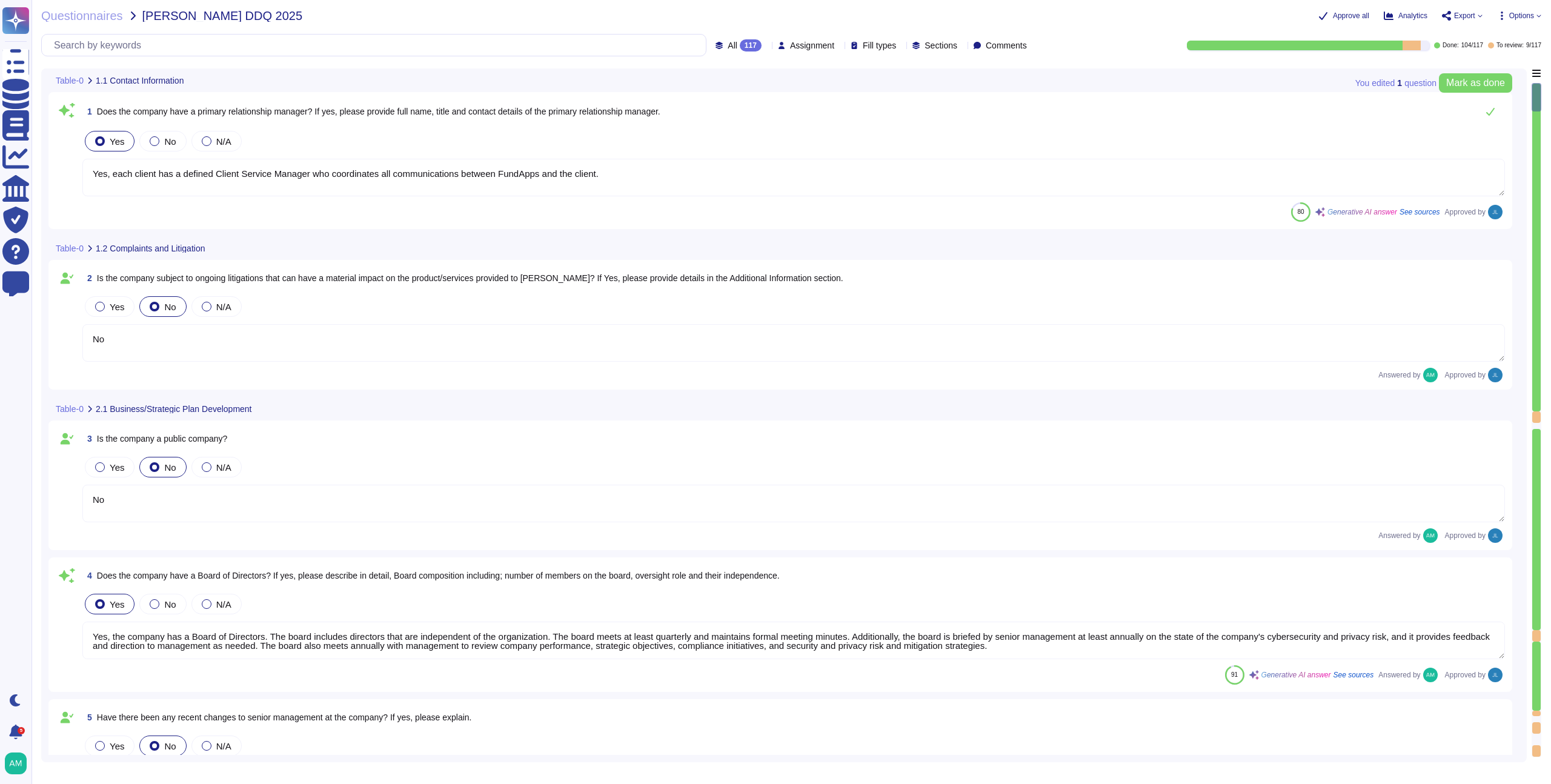
type textarea "Yes, each client has a defined Client Service Manager who coordinates all commu…"
type textarea "No"
type textarea "Yes, the company has a Board of Directors. The board includes directors that ar…"
type textarea "No"
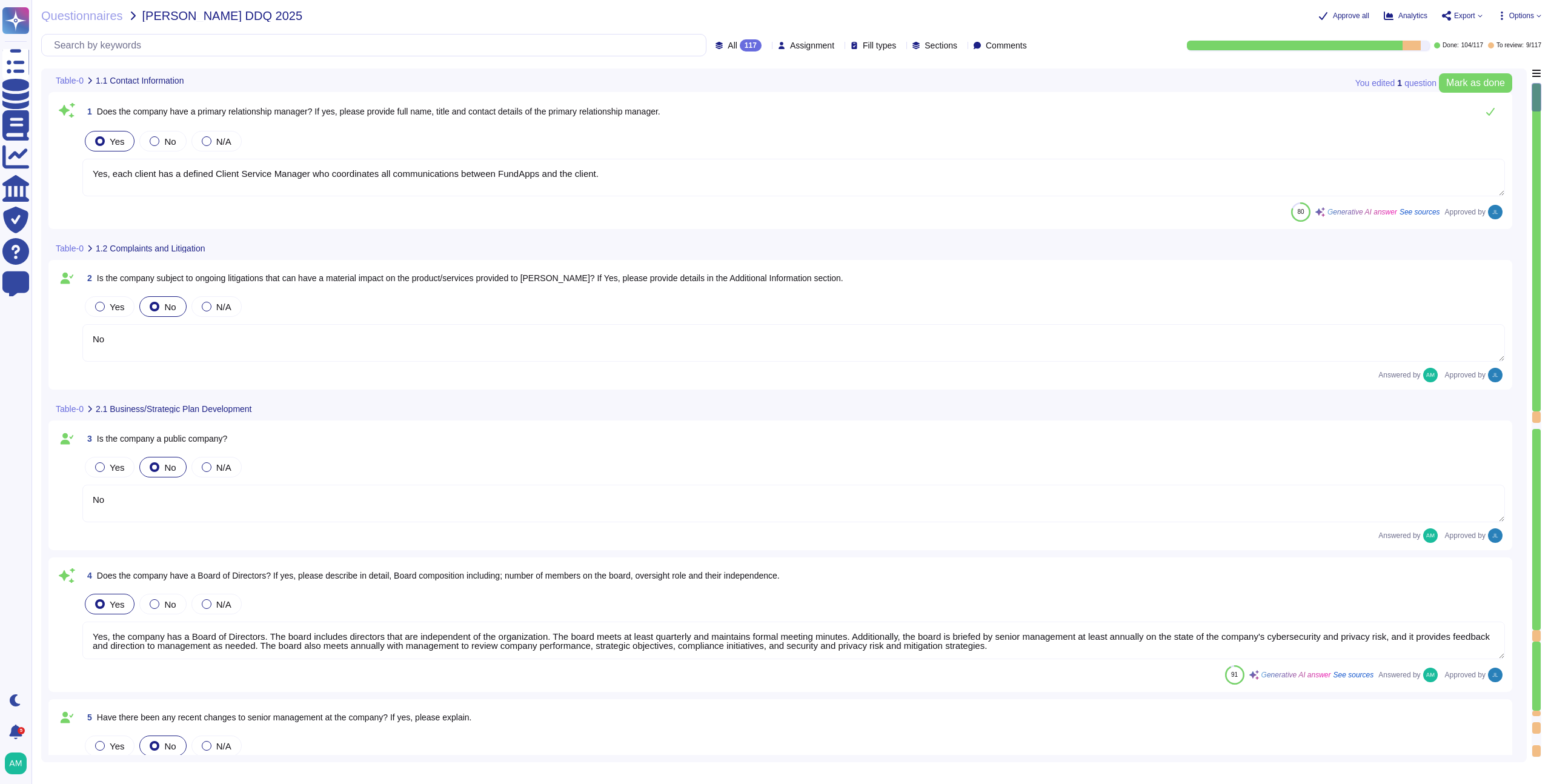
type textarea "Our CEO - [PERSON_NAME]"
type textarea "The board of directors plays a significant role in the company's strategic over…"
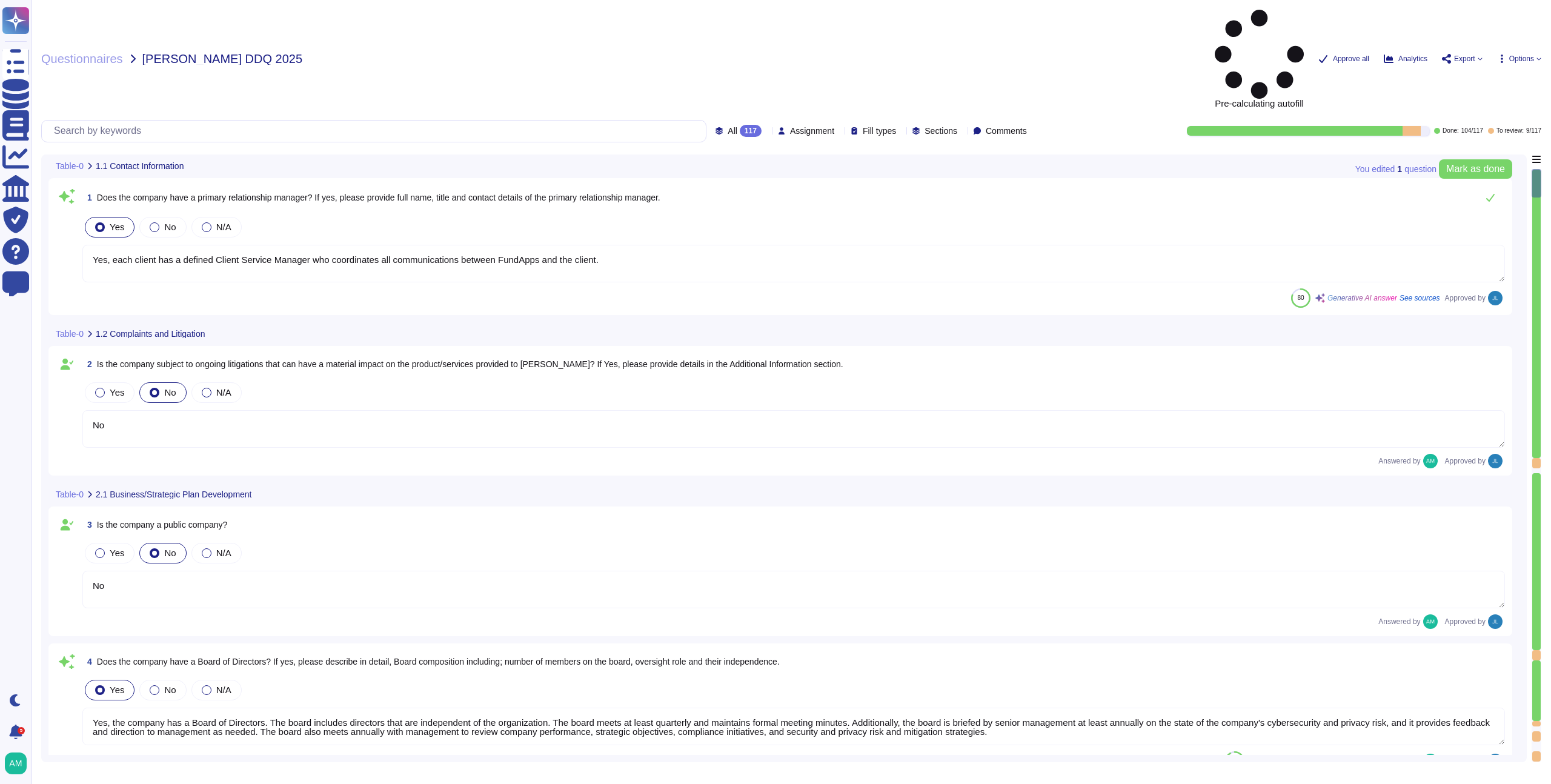
type textarea "Yes, each client has a defined Client Service Manager who coordinates all commu…"
type textarea "No"
type textarea "Yes, the company has a Board of Directors. The board includes directors that ar…"
type textarea "No"
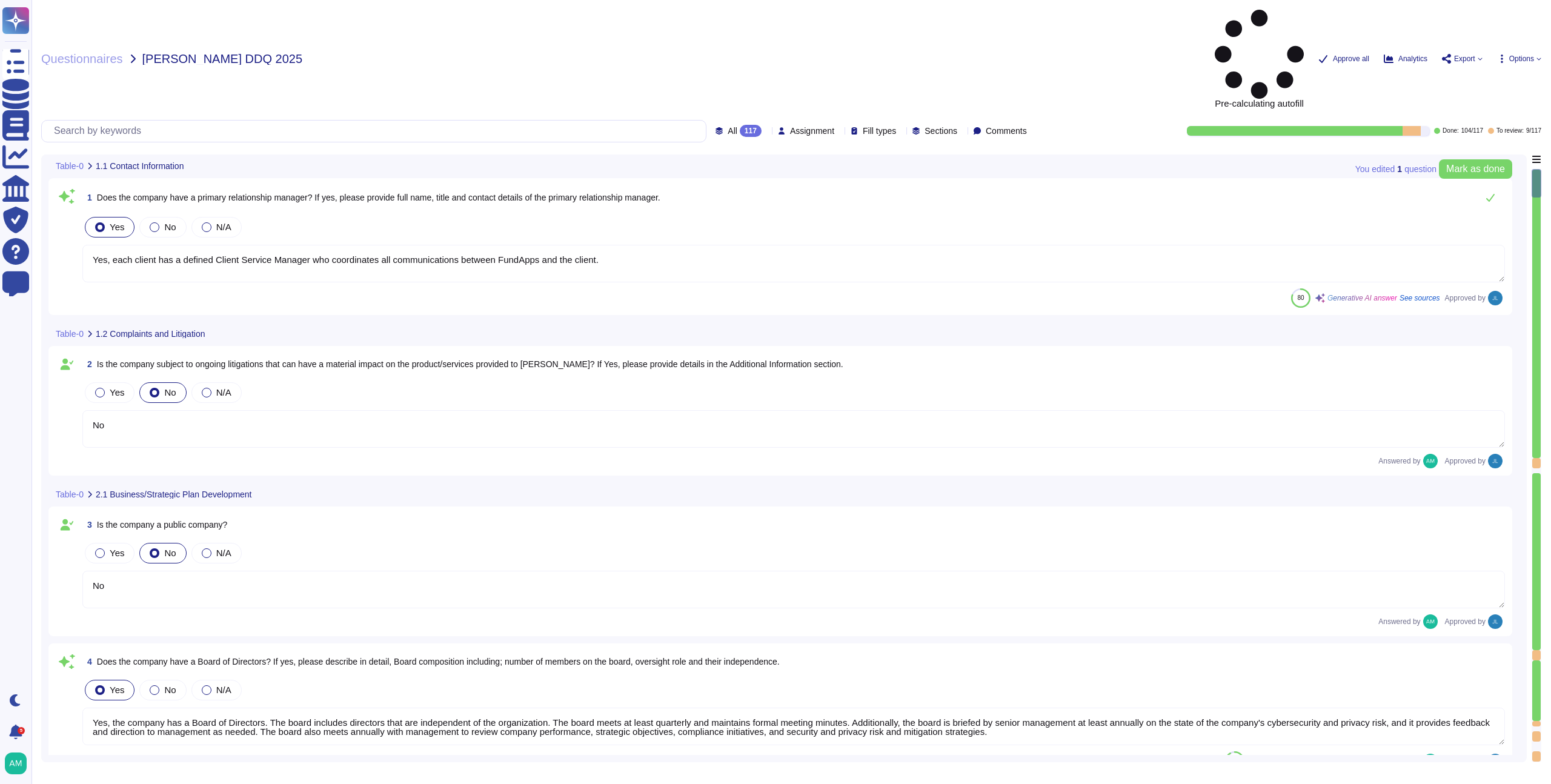
type textarea "Our CEO - [PERSON_NAME]"
type textarea "The board of directors plays a significant role in the company's strategic over…"
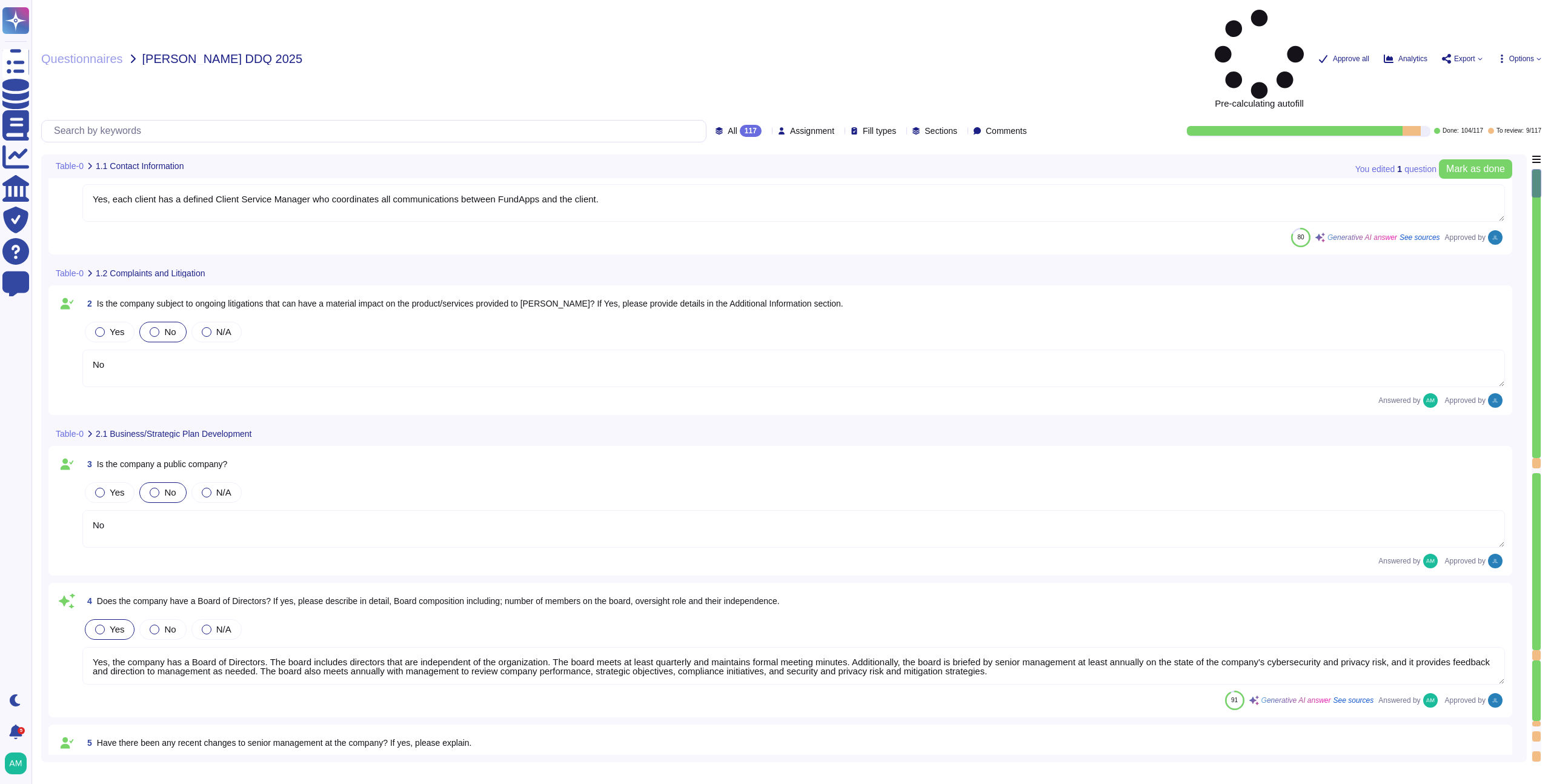
scroll to position [63, 0]
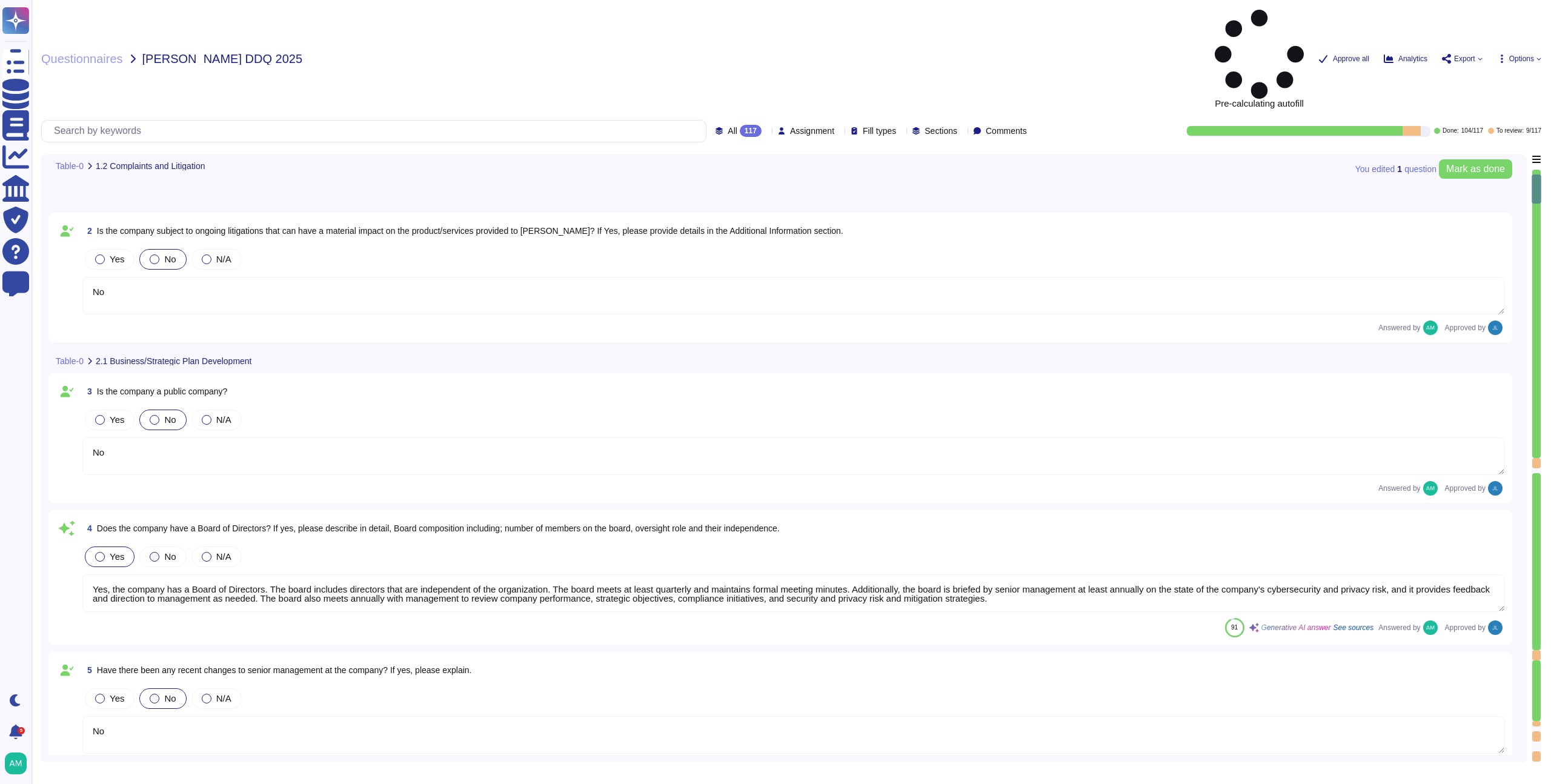
type textarea "FundApps' financial statements are publicly available on Companies House"
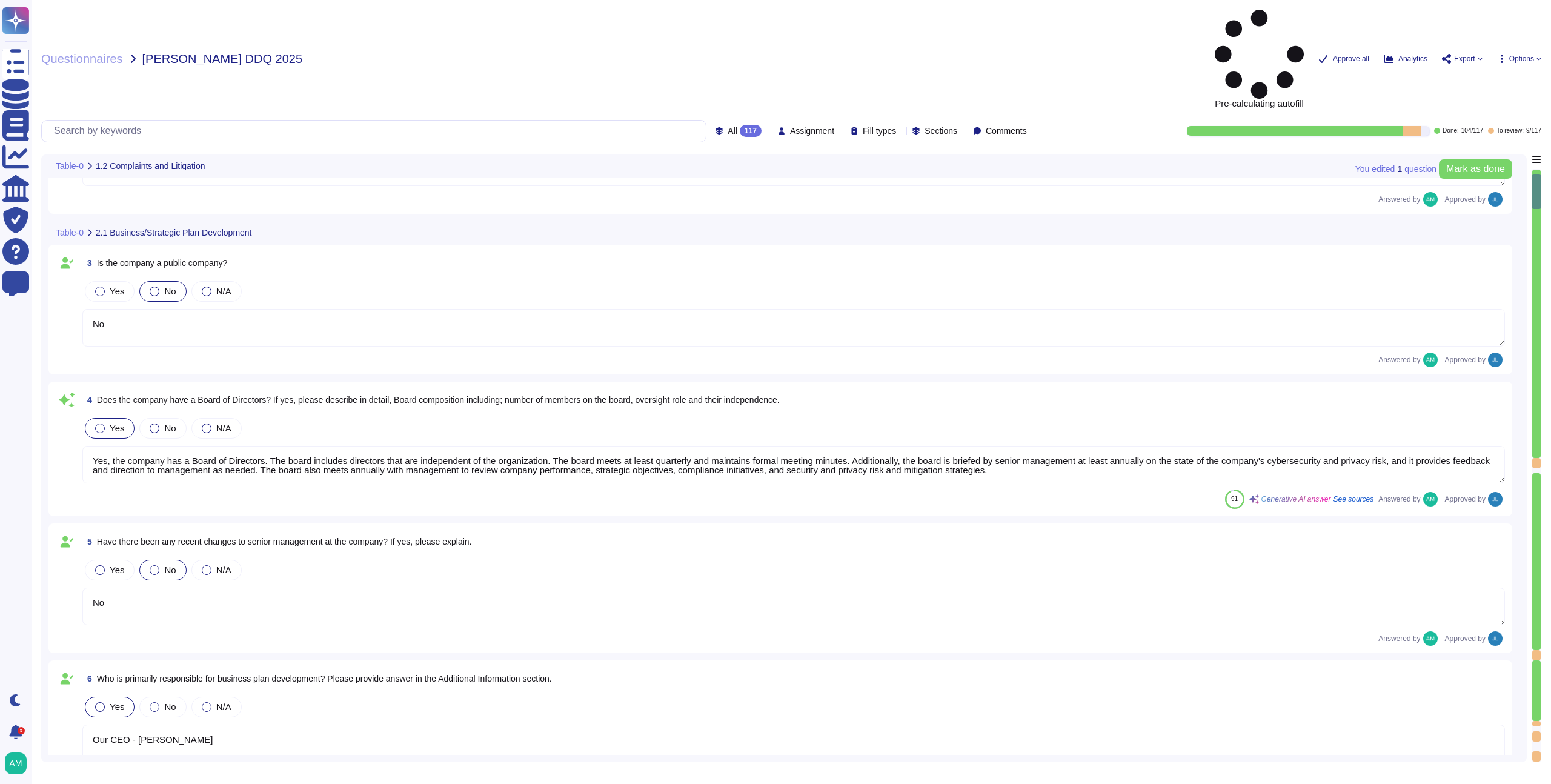
type textarea "FundApps mandates a third-party financial auditor to review its financial state…"
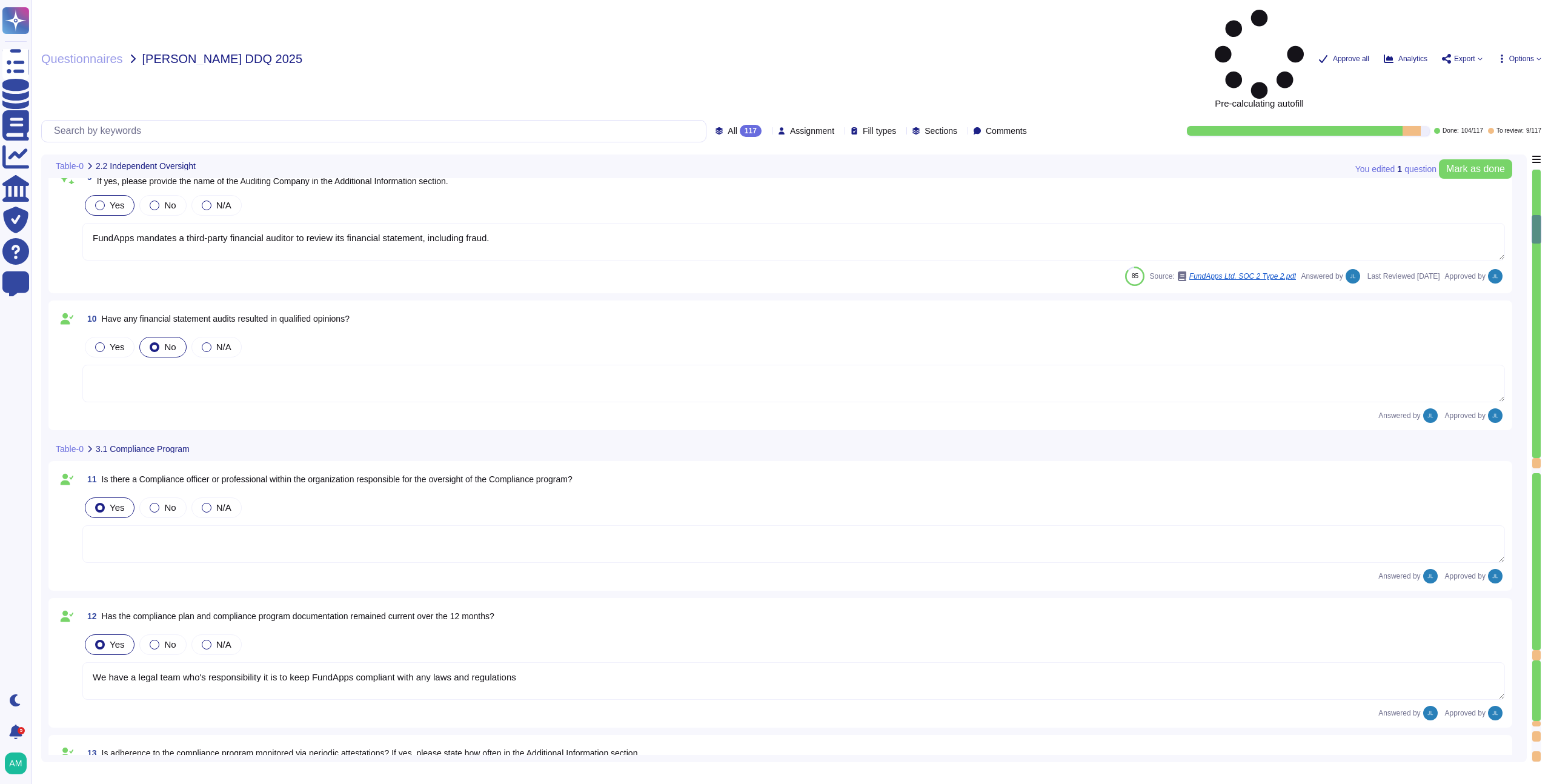
type textarea "We have a legal team who's responsibility it is to keep FundApps compliant with…"
type textarea "Where required FundApps mandates that staff attend annual training and refreshe…"
type textarea "Yes, FundApps has a defined Code of Conduct, which is signed off annually by th…"
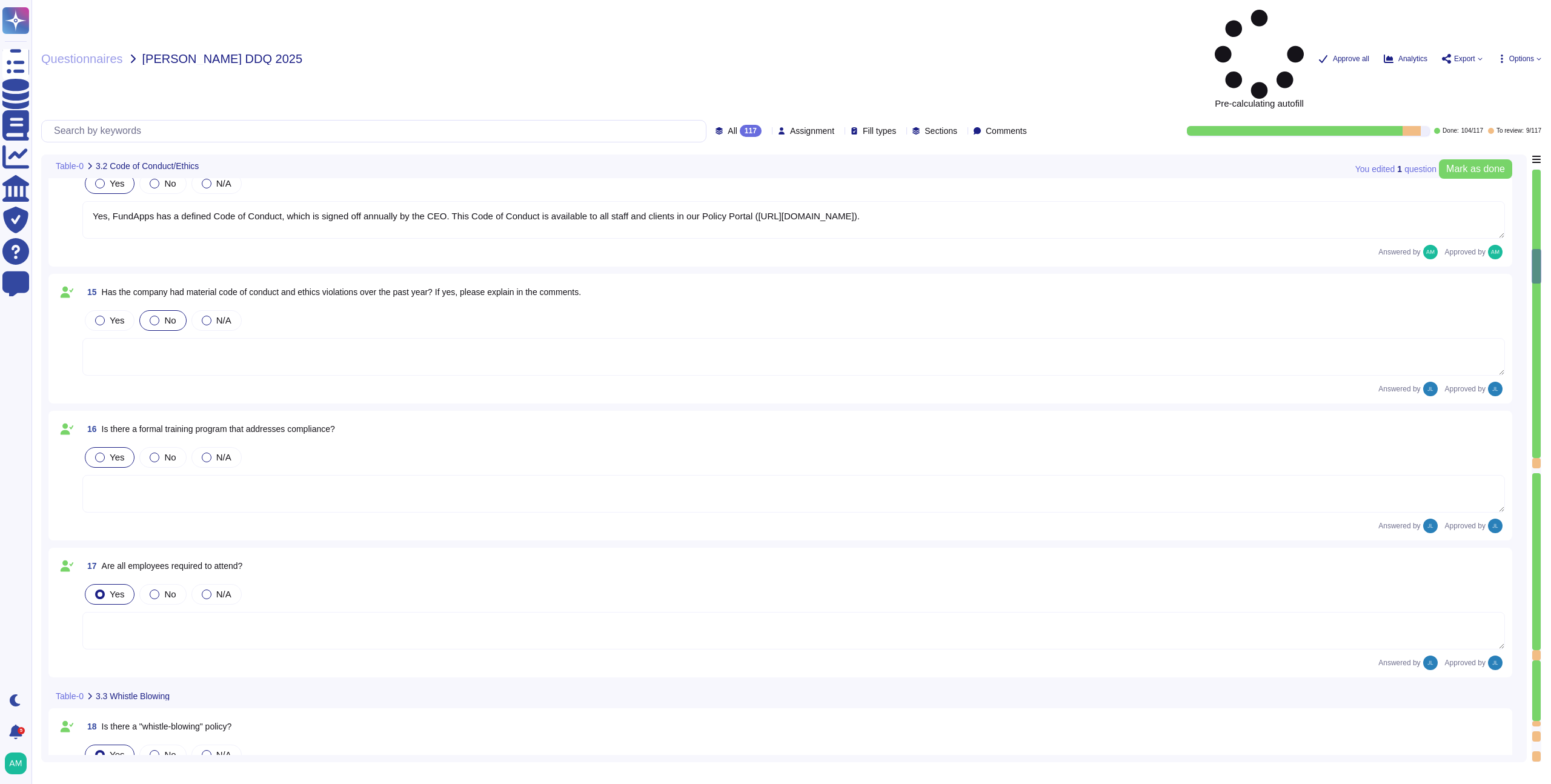
type textarea "Yes, FundApps has a whistleblowing policy, which is detailed in the Code of Con…"
type textarea "FundApps's legal team regularly reviews all applicable laws to ensure complianc…"
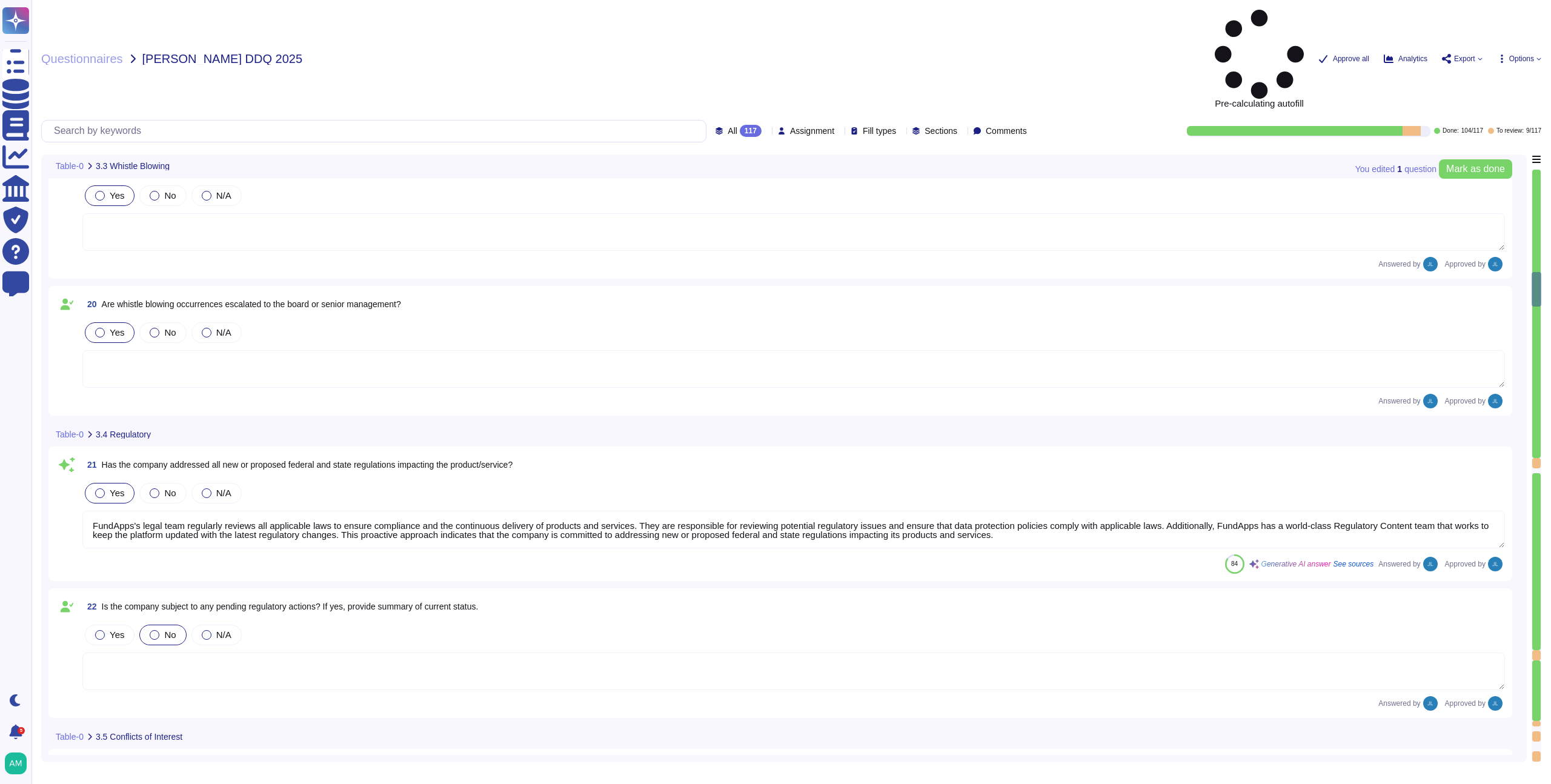
type textarea "FundApps's Code of Conduct includes a section on Conflict of Interest. The Code…"
type textarea "FundApps has a defined Code of Conduct, which is signed off by the CEO. This Co…"
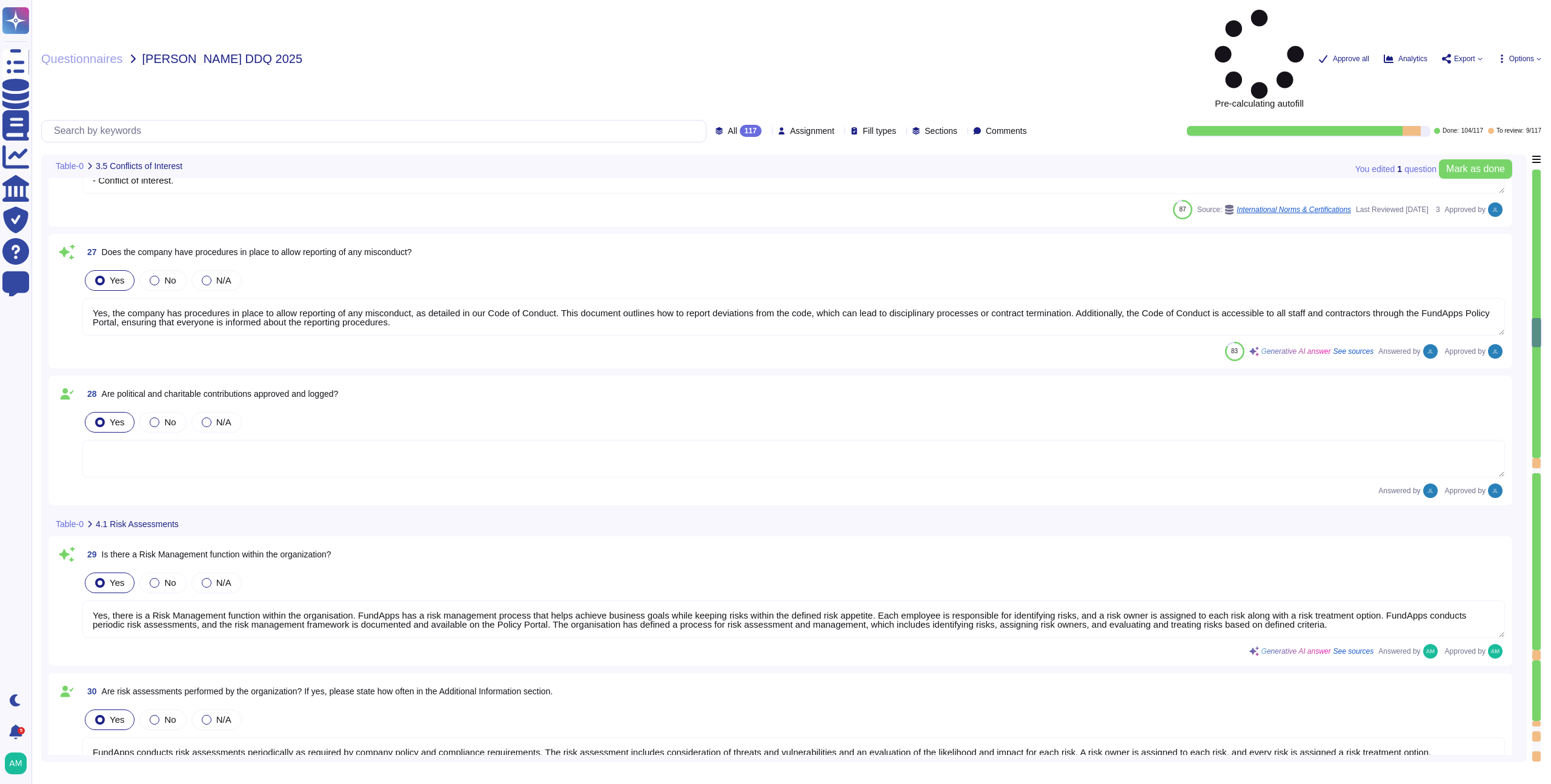
type textarea "Yes, the company has procedures in place to allow reporting of any misconduct, …"
type textarea "Yes, there is a Risk Management function within the organisation. FundApps has …"
type textarea "FundApps conducts risk assessments periodically as required by company policy a…"
type textarea "FundApps is audited annually by independent third-party auditors who provide a …"
type textarea "Yes, we have a formal Incident Response Policy that includes comprehensive proc…"
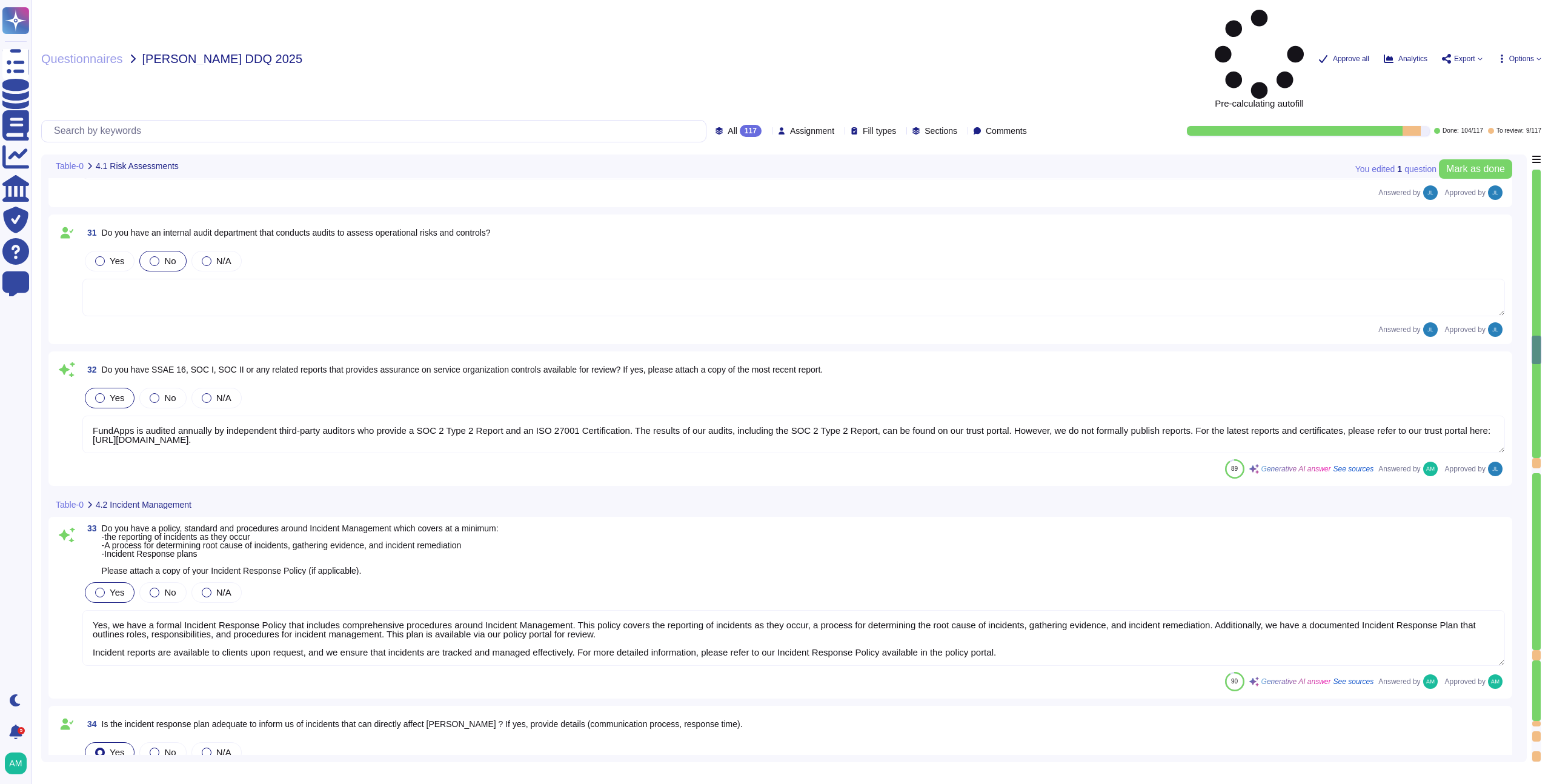
type textarea "FundApps will endeavour to notify clients of any potential incidents impacting …"
type textarea "Yes, FundApps has a Business Continuity Plan and a Disaster Recovery Plan that …"
type textarea "Yes, the plan is documented. Additional Information: - FundApps's Business Cont…"
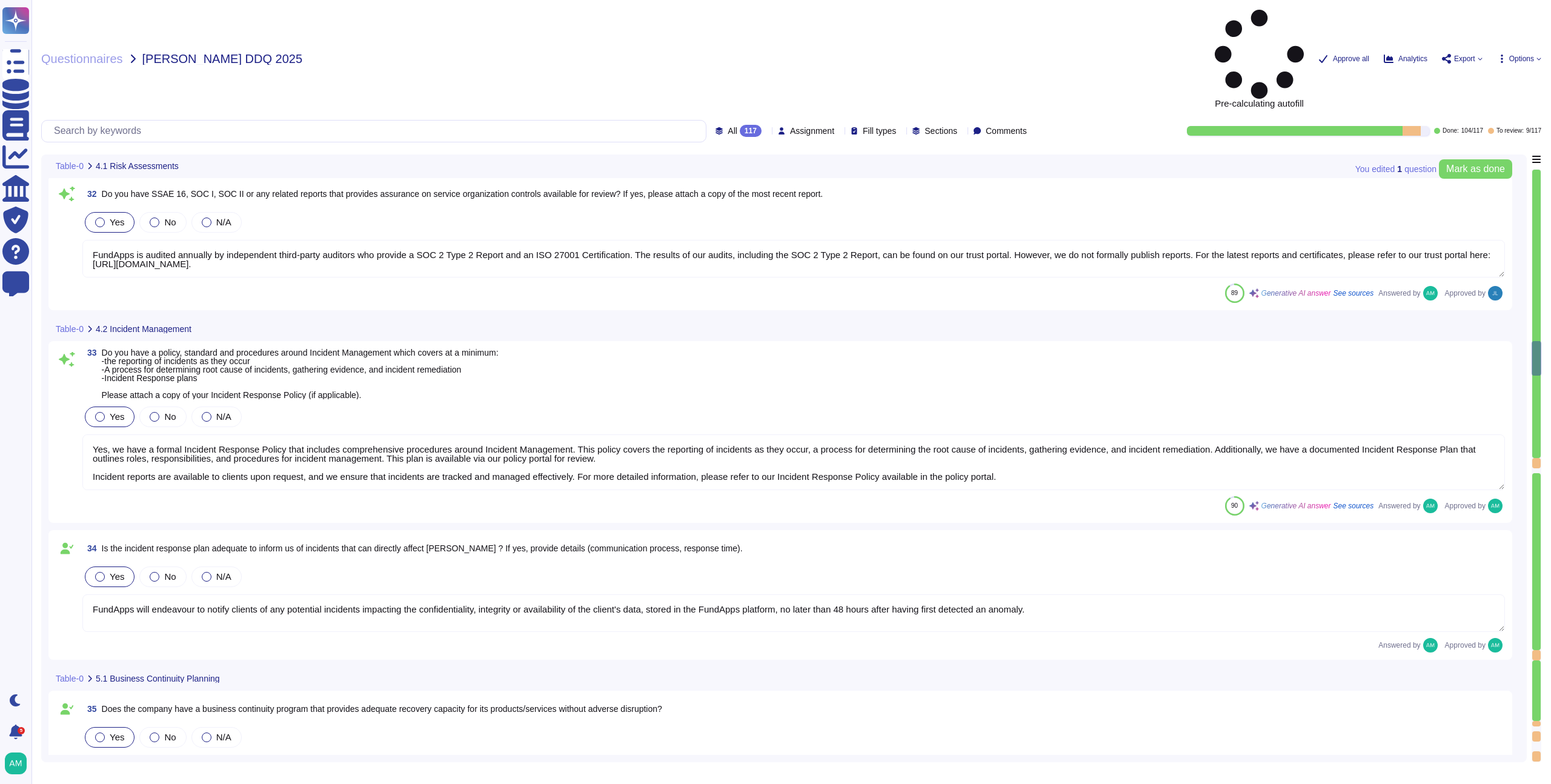
type textarea "The business continuity and disaster recovery plans at FundApps include conside…"
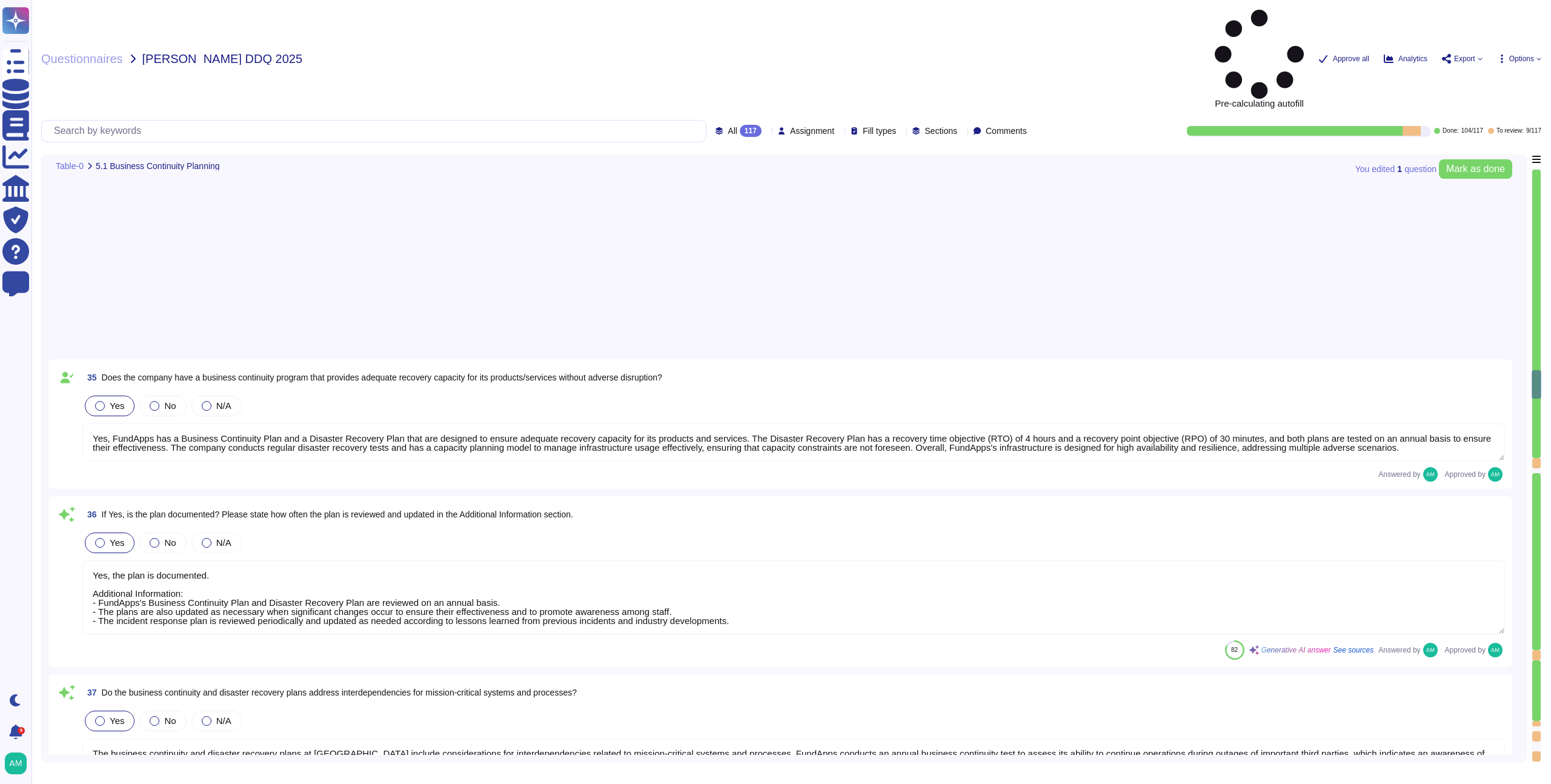
type textarea "Yes, a business continuity exercise has been performed in the last 12 months. T…"
type textarea "Yes, as described in the Business Continuity Policy (https://policies.fundapps.…"
type textarea "Yes, RTO (Recovery Time Objective) and RPO (Recovery Point Objective) metrics a…"
type textarea "FundApps backups production data to local storage at the following frequency: F…"
type textarea "- Continuous backups of production data to a hot standby instance in the same r…"
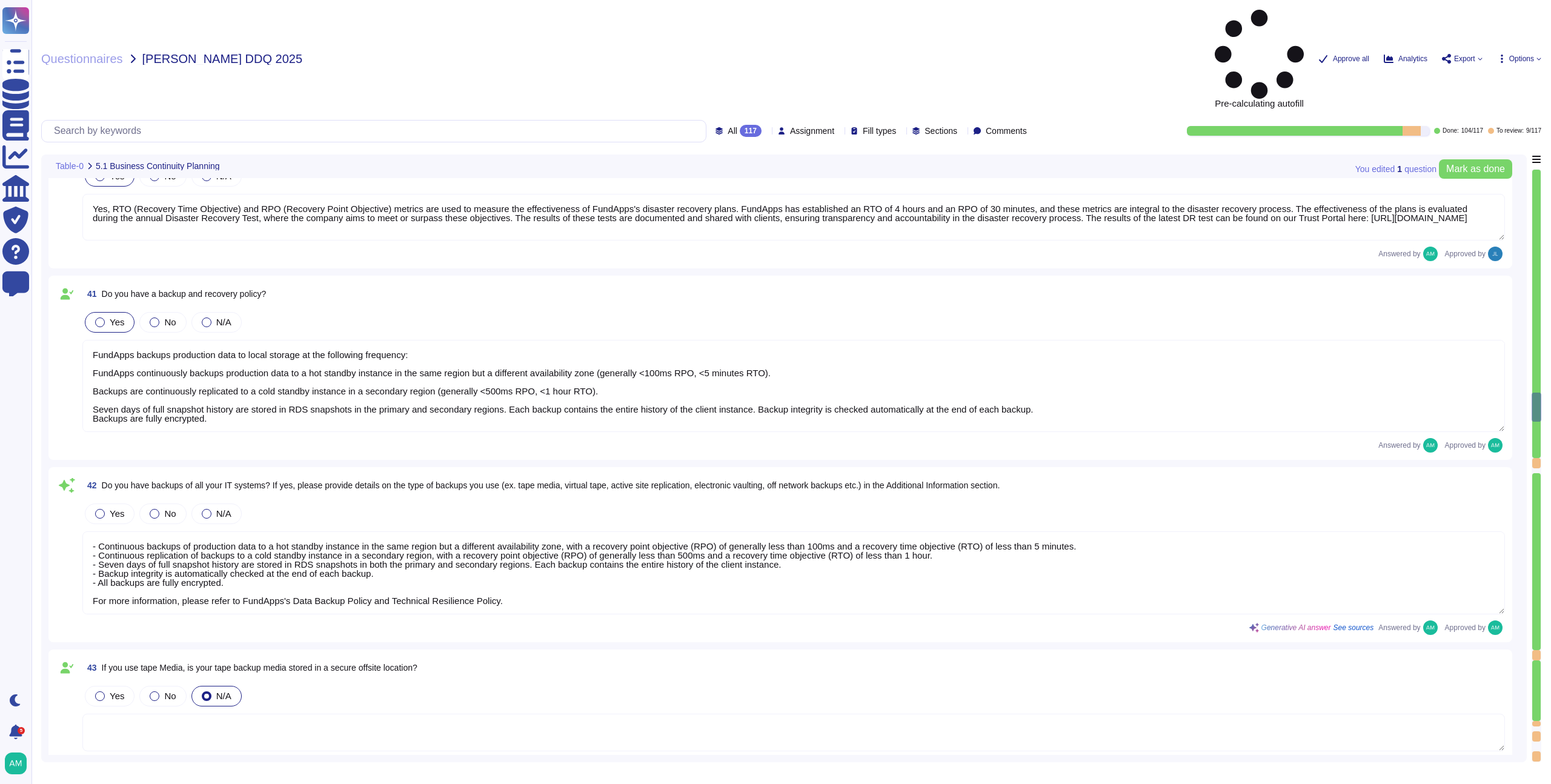
type textarea "FundApps conducts an annual Disaster Recovery Test, which includes testing the …"
type textarea "Yes, appropriate training procedures and documentation have been established at…"
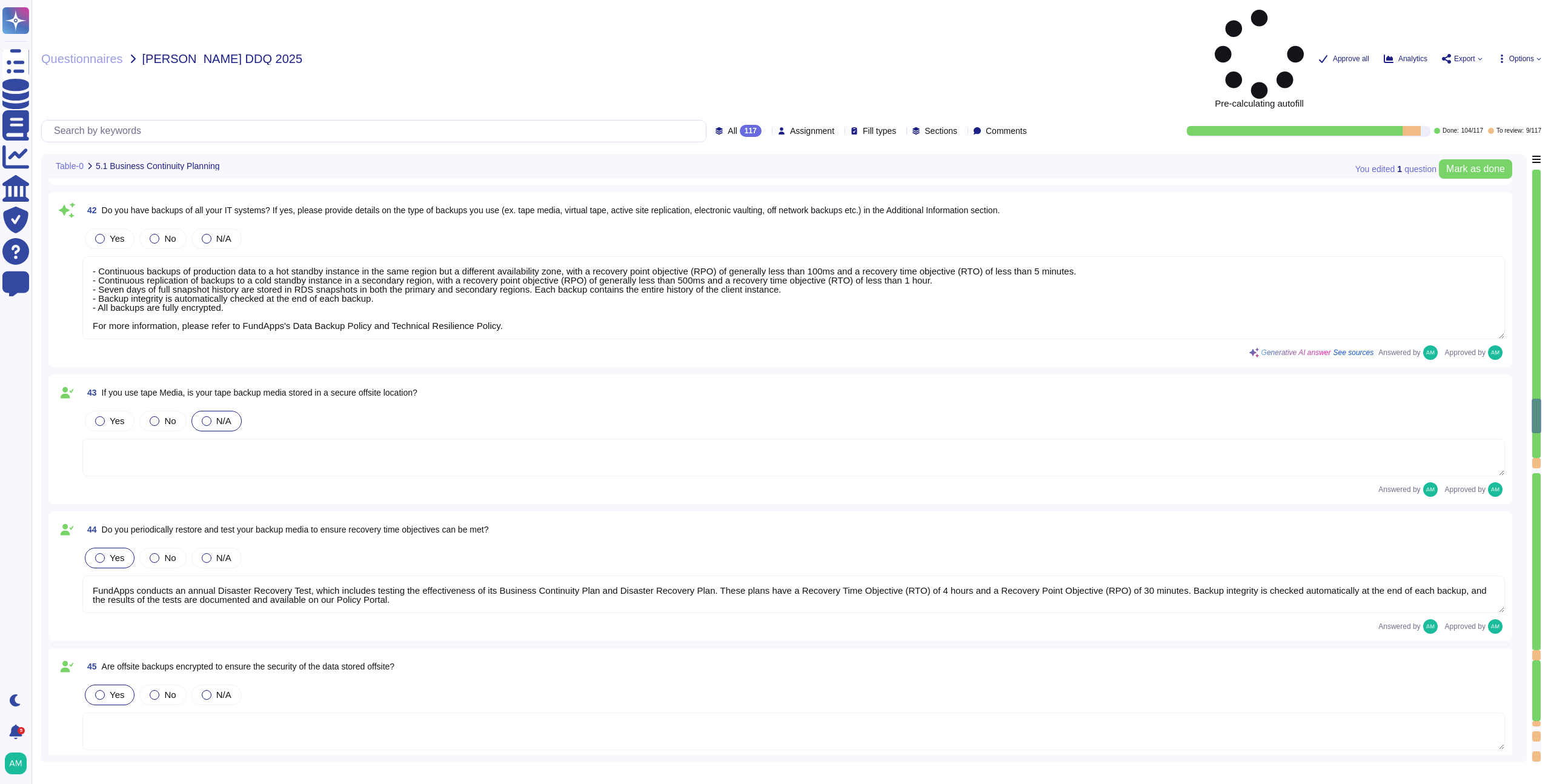
type textarea "The overall operational accountability for information security is held by Fund…"
type textarea "The Information Security Lead, Vincent Gilbert, is responsible for overall oper…"
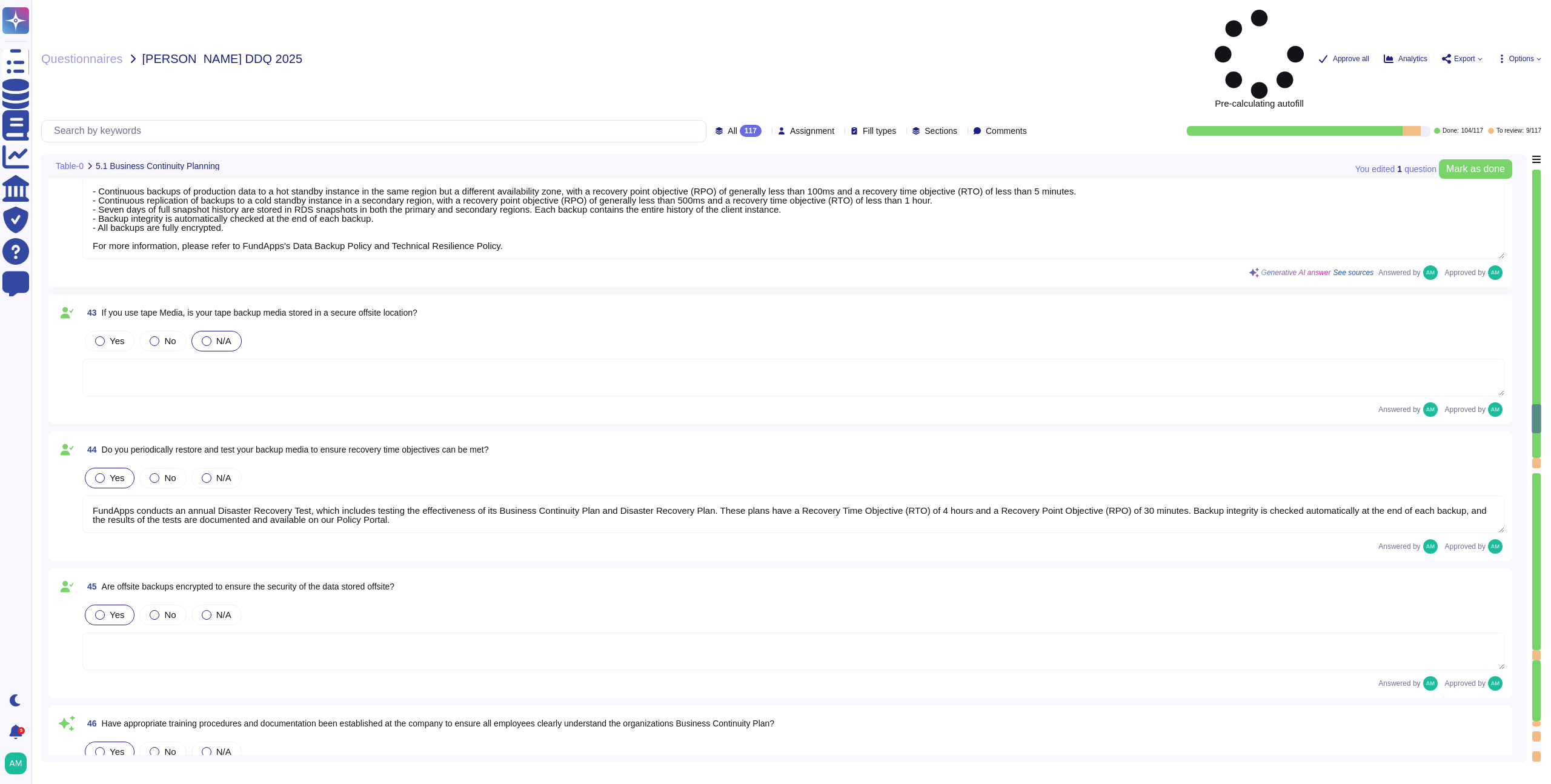
type textarea "Yes, FundApps has a formally documented set of Information Security Policies an…"
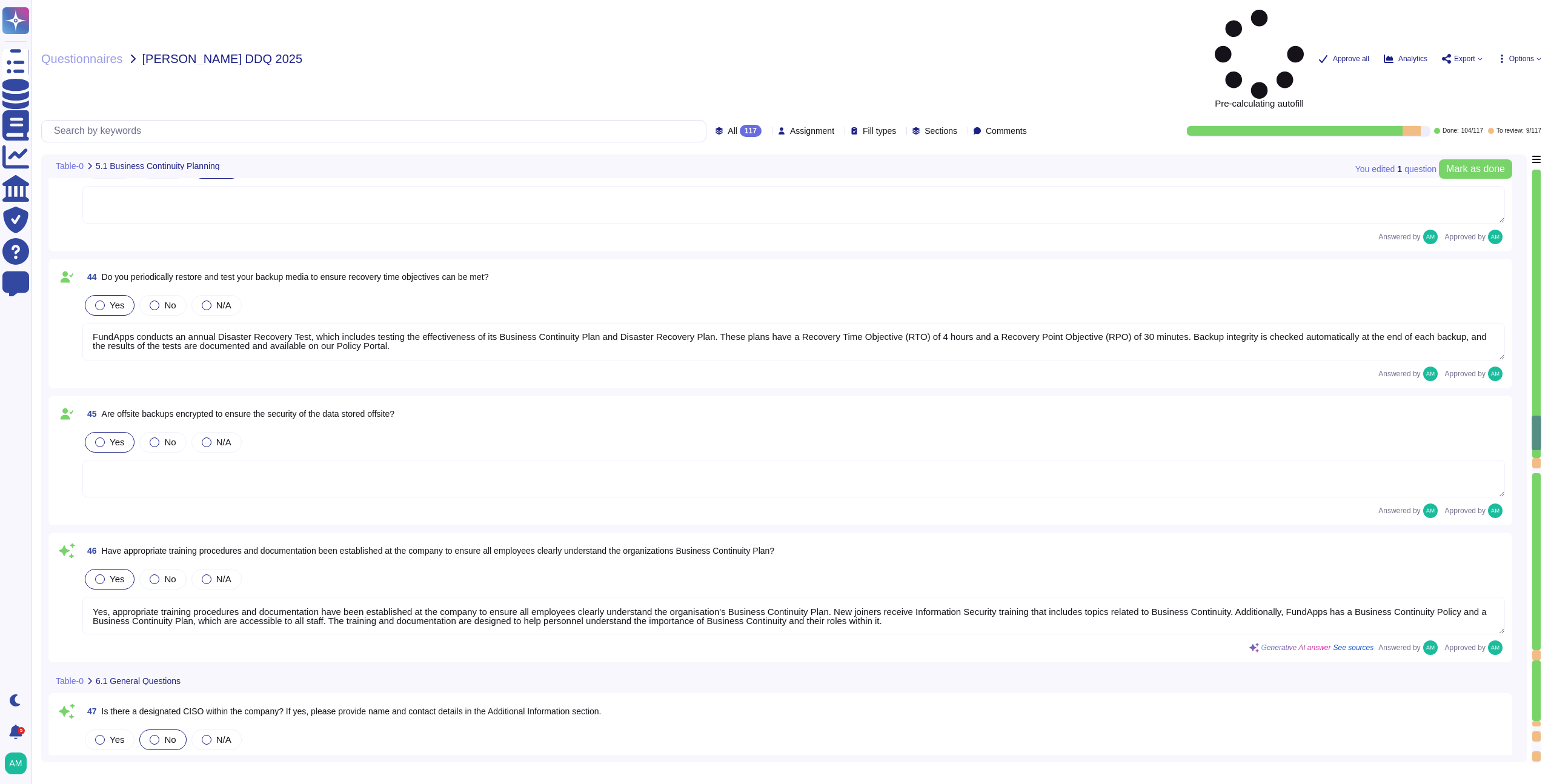
type textarea "Yes, the policies, standards, and procedures relating to information security a…"
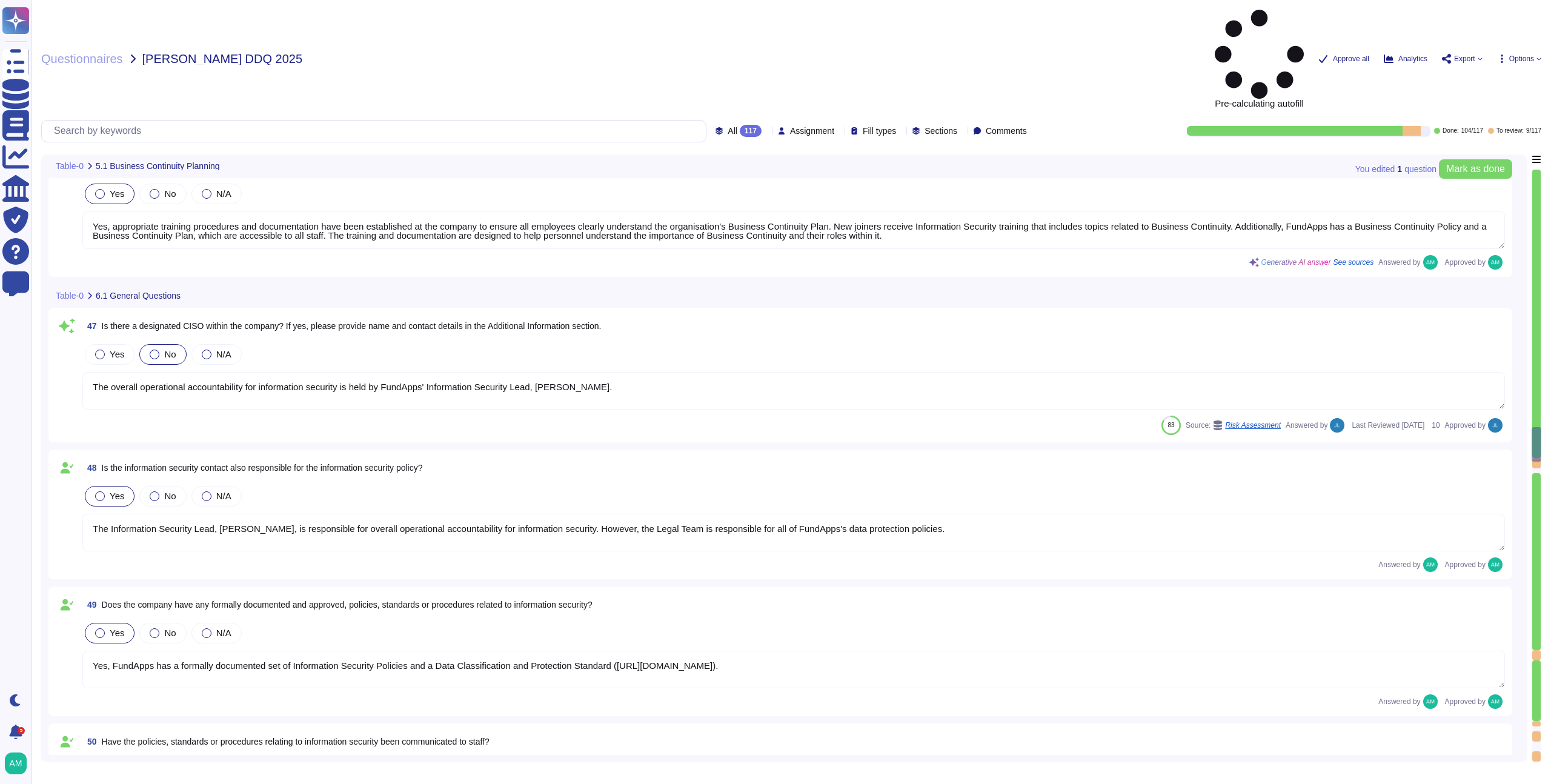
type textarea "FundApps’ security exceptions are logged in the Security Exceptions Log and the…"
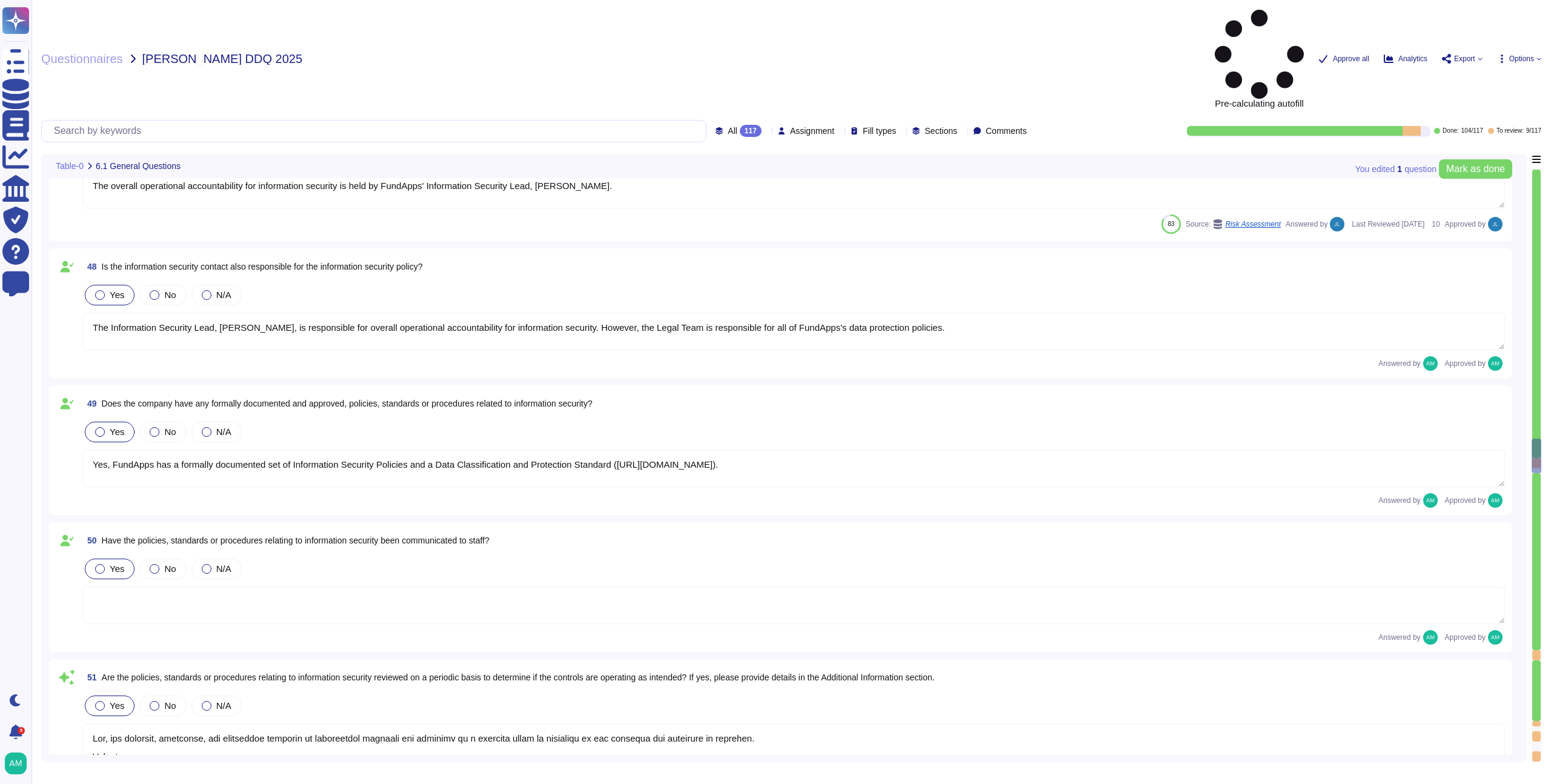
type textarea "The overall operational accountability for information security is held by Fund…"
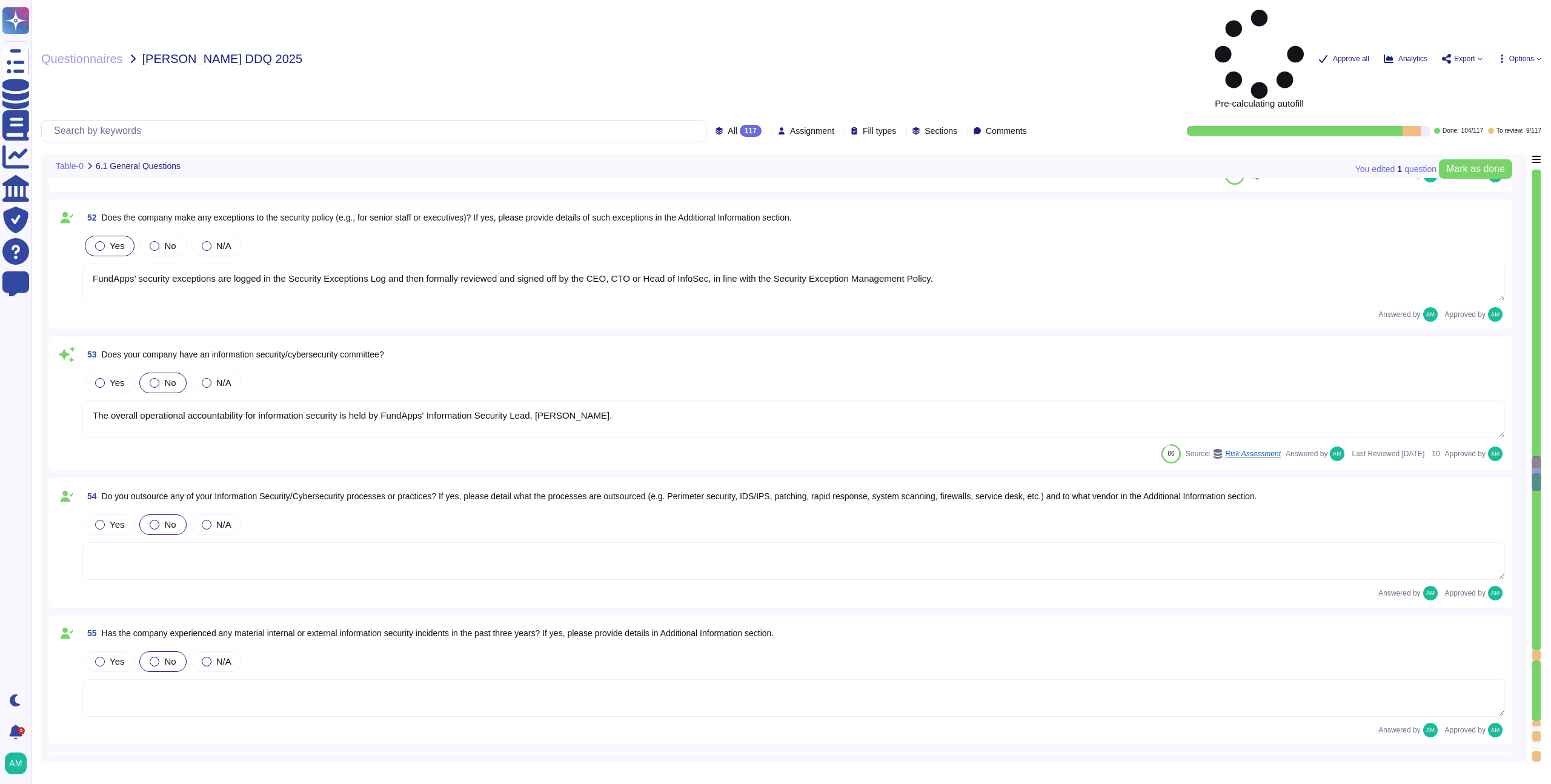
type textarea "Yes, FundApps has dedicated cybersecurity insurance that covers various aspects…"
type textarea "Yes, independent assessments of our IT systems, policies, and procedures have b…"
type textarea "FundApps has electronic intrusion detection systems installed within data serve…"
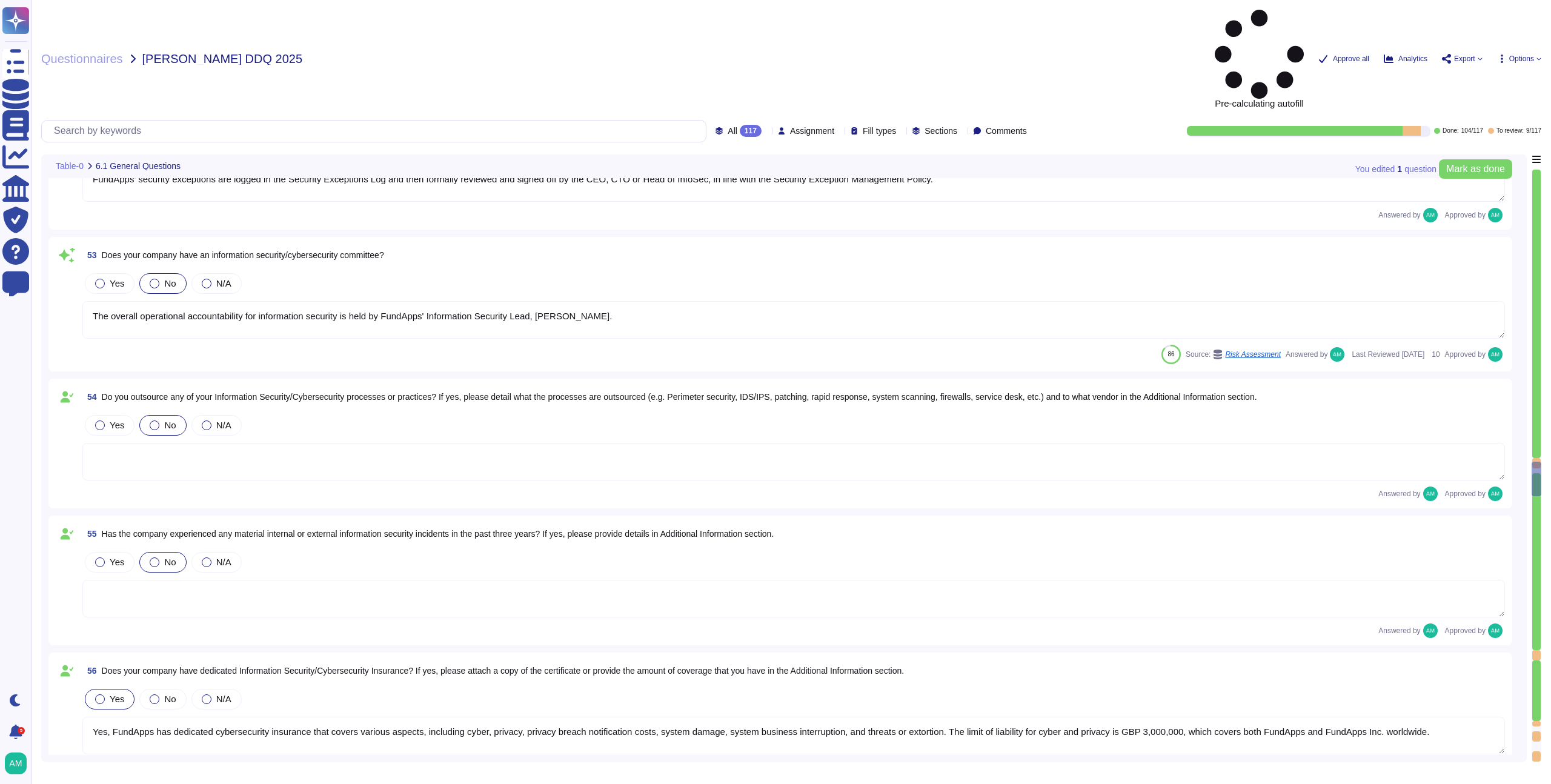
type textarea "All security incidents and events are centralised in FundApps' SIEM, and any al…"
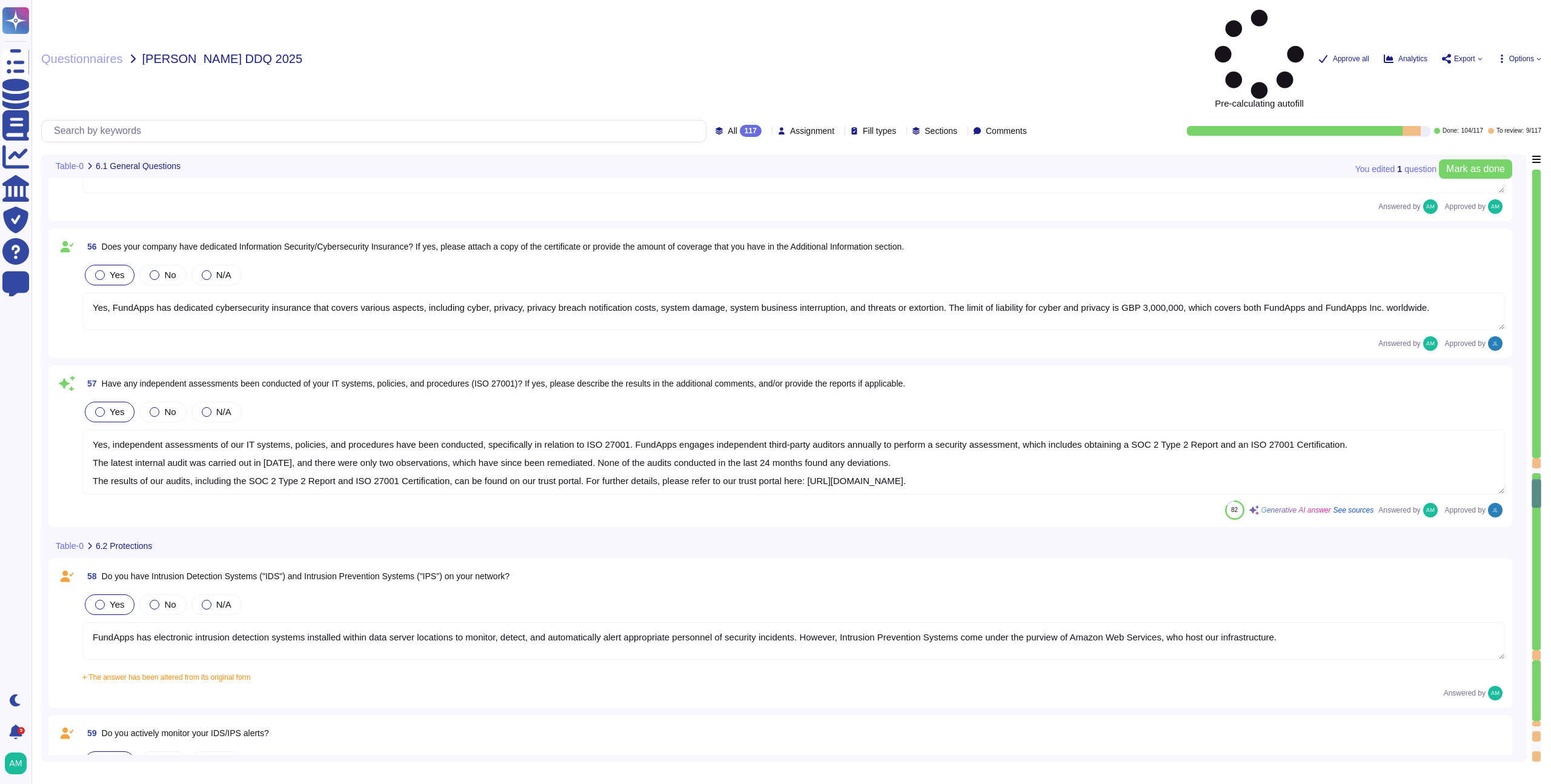
type textarea "FundApps uses a combination of DataDog Cloud SIEM and AWS logs to perform real-…"
type textarea "Encryption of data in transit All client data sent to or generated inside our p…"
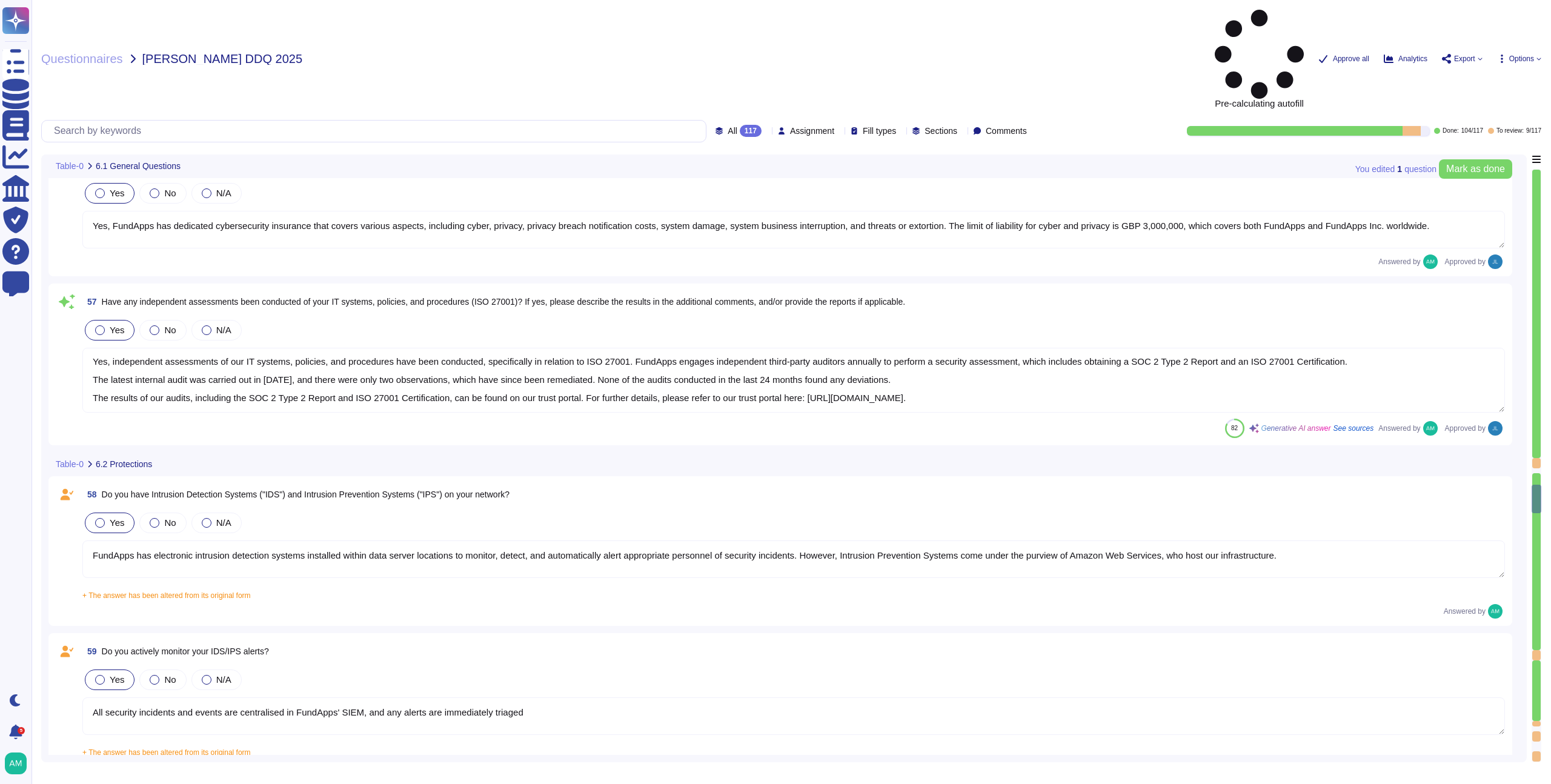
type textarea "FundApps deploys an antivirus solution across FundApps workstations and servers…"
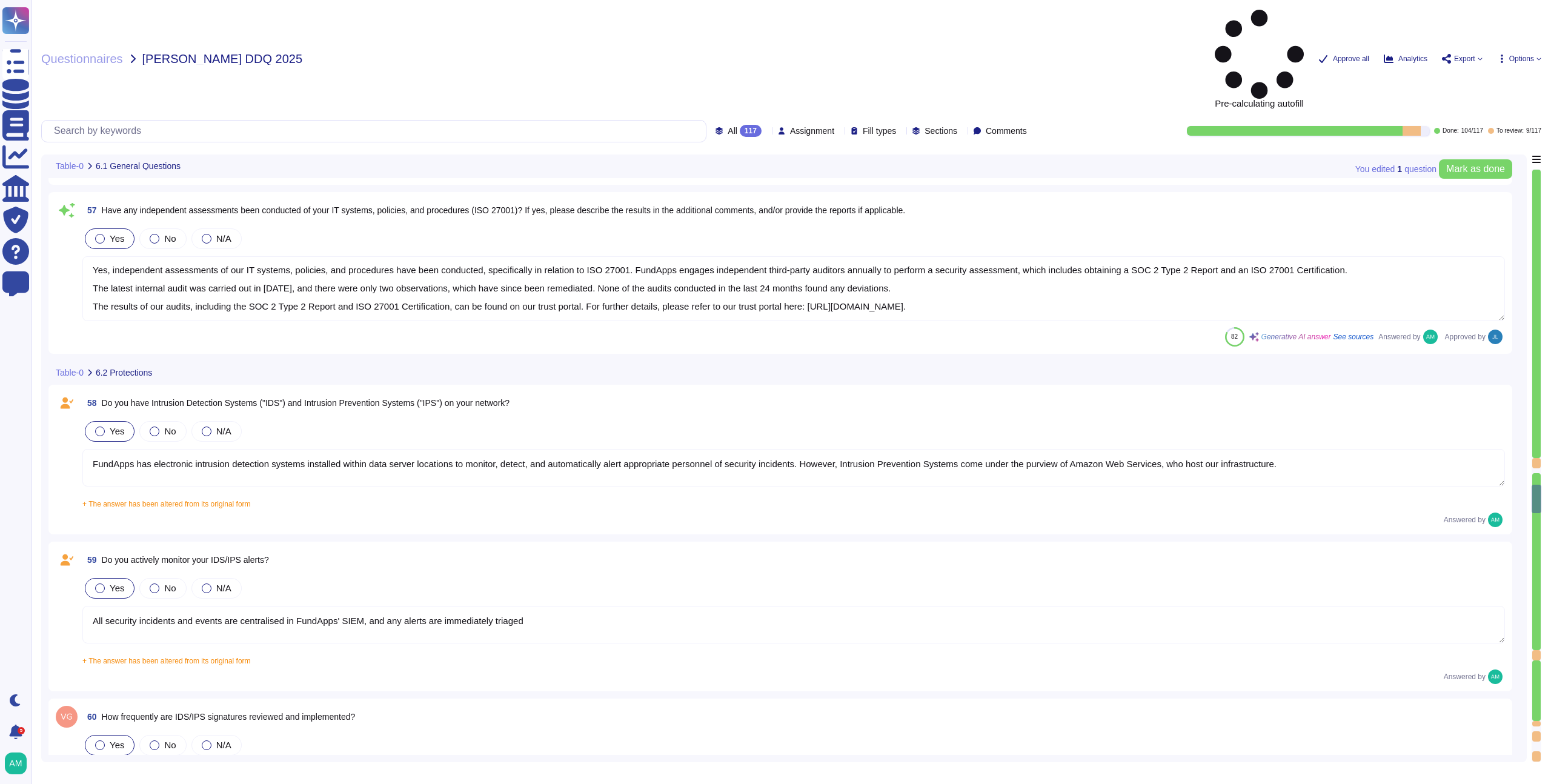
scroll to position [7998, 0]
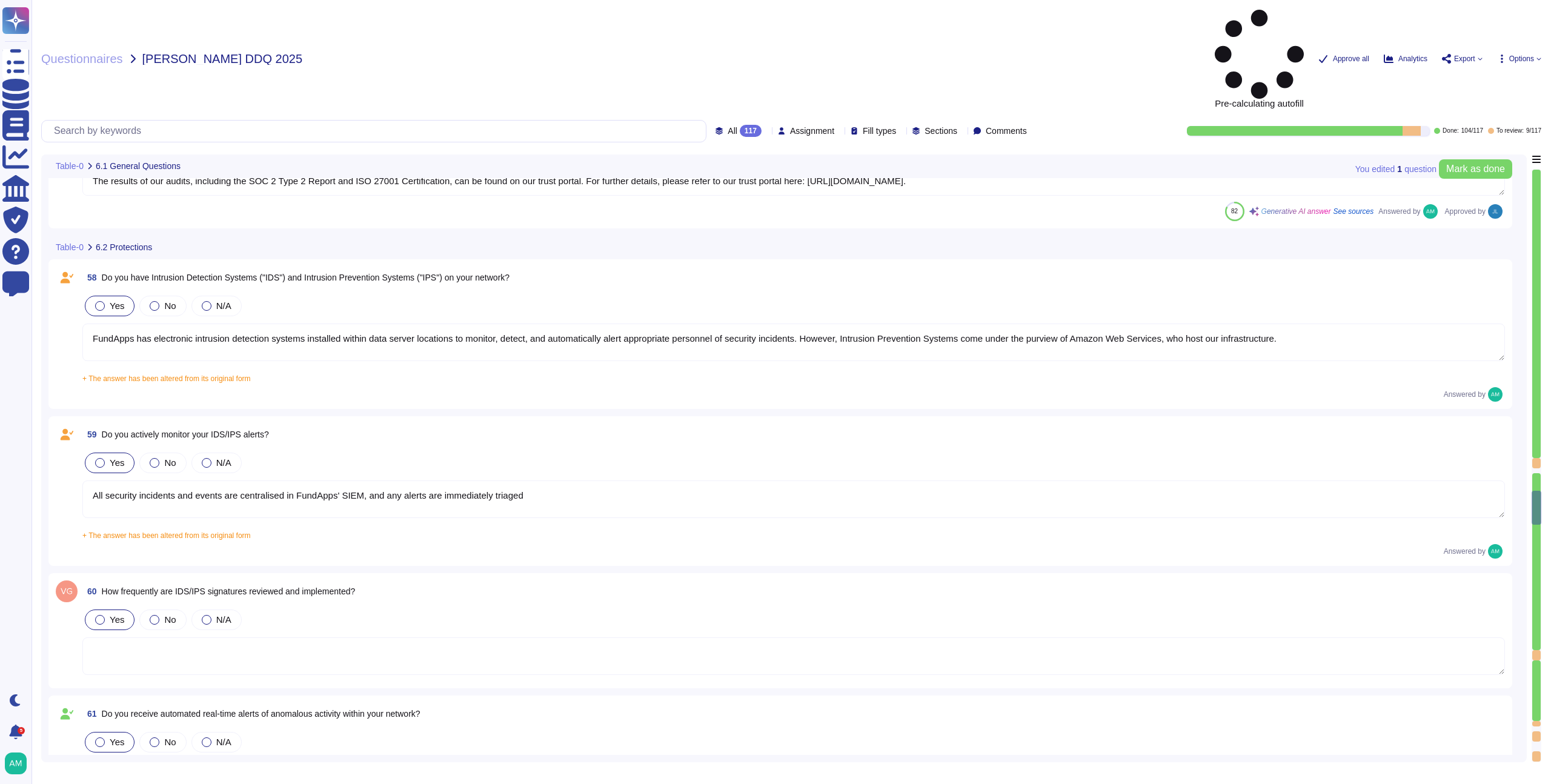
type textarea "Abnormal behaviour signatures are automatically updated by the solution provide…"
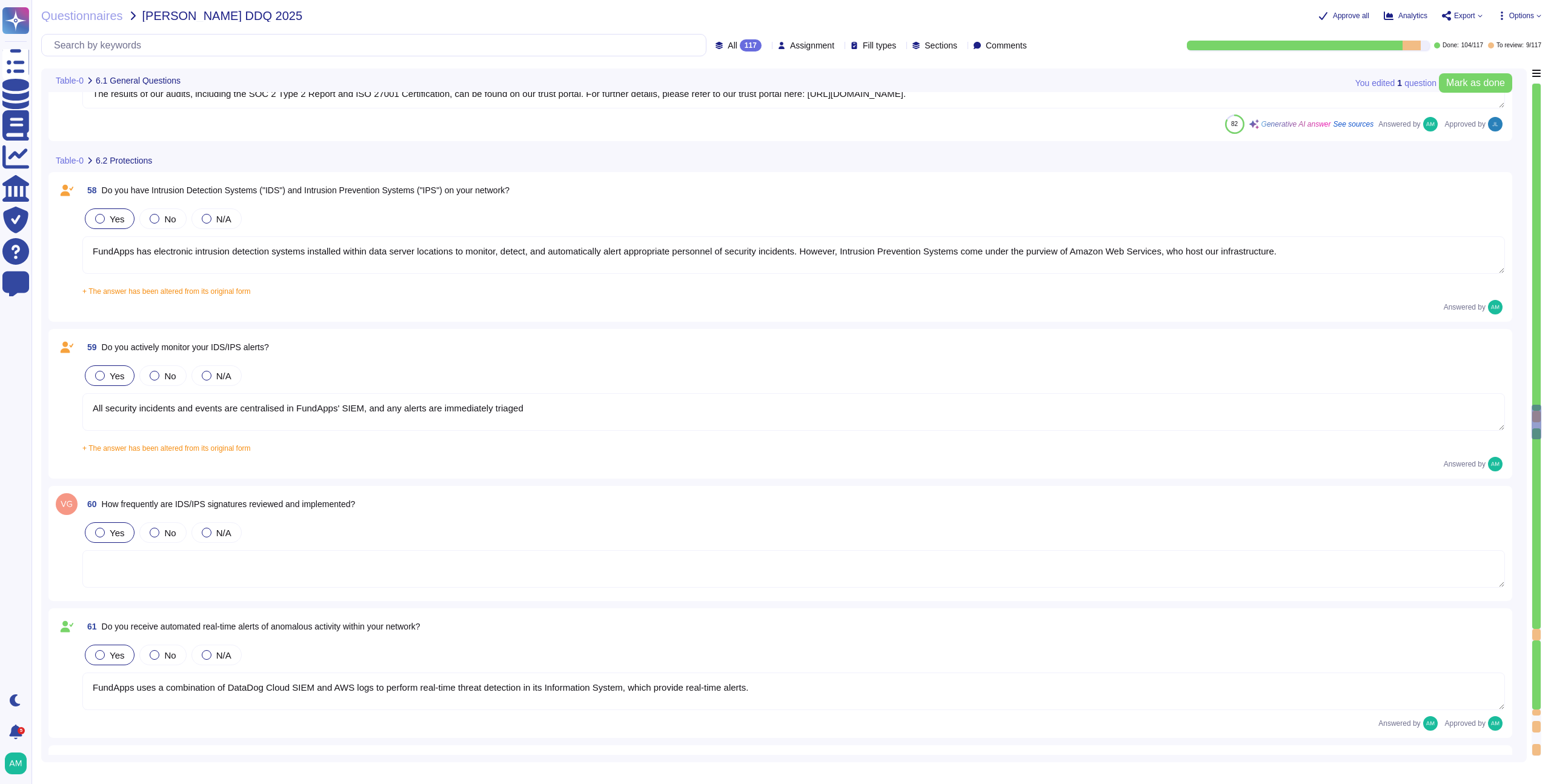
scroll to position [1, 0]
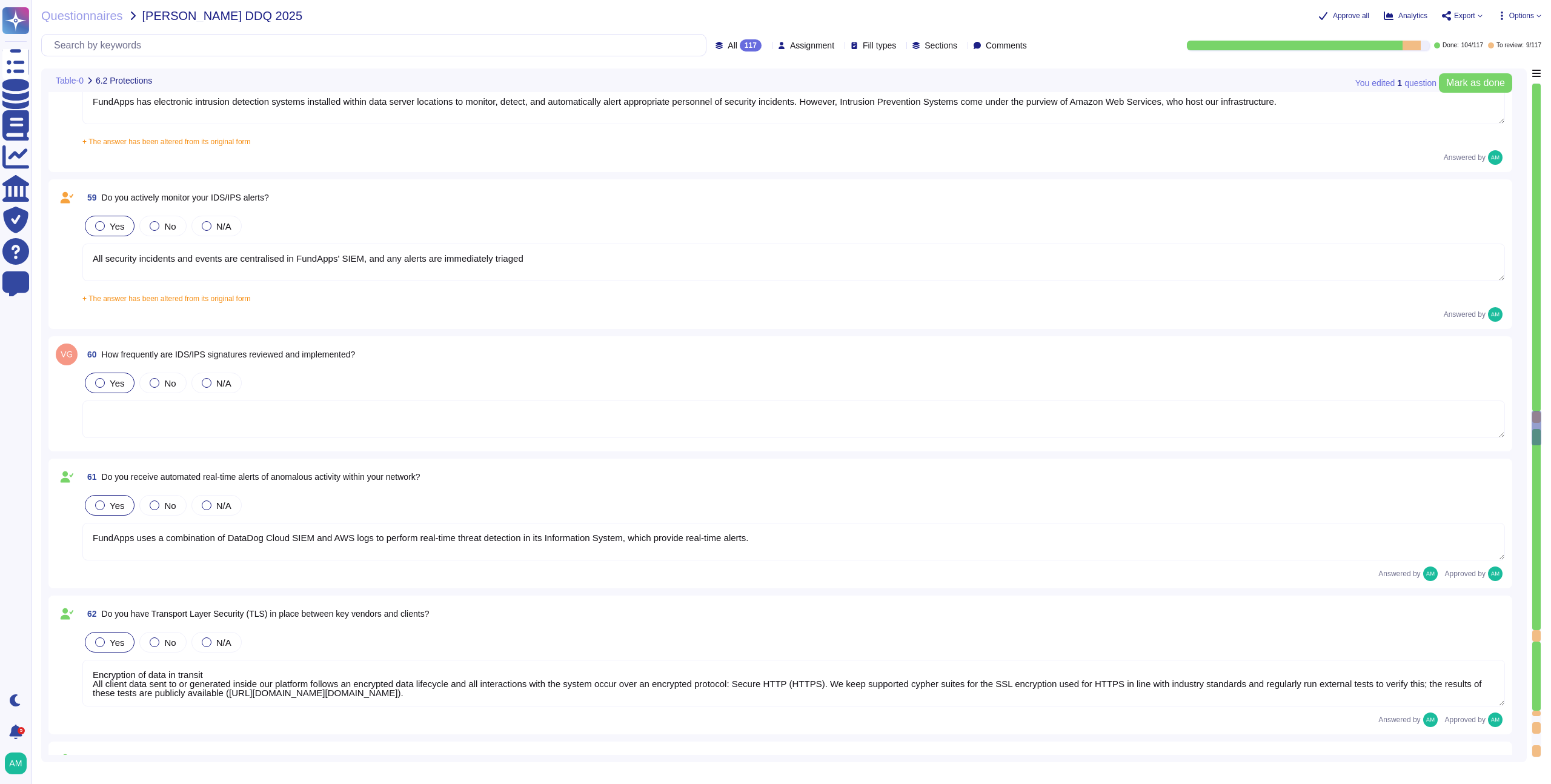
type textarea "No, but FundApps staff use a secure virtual desktop to access FundApps' client …"
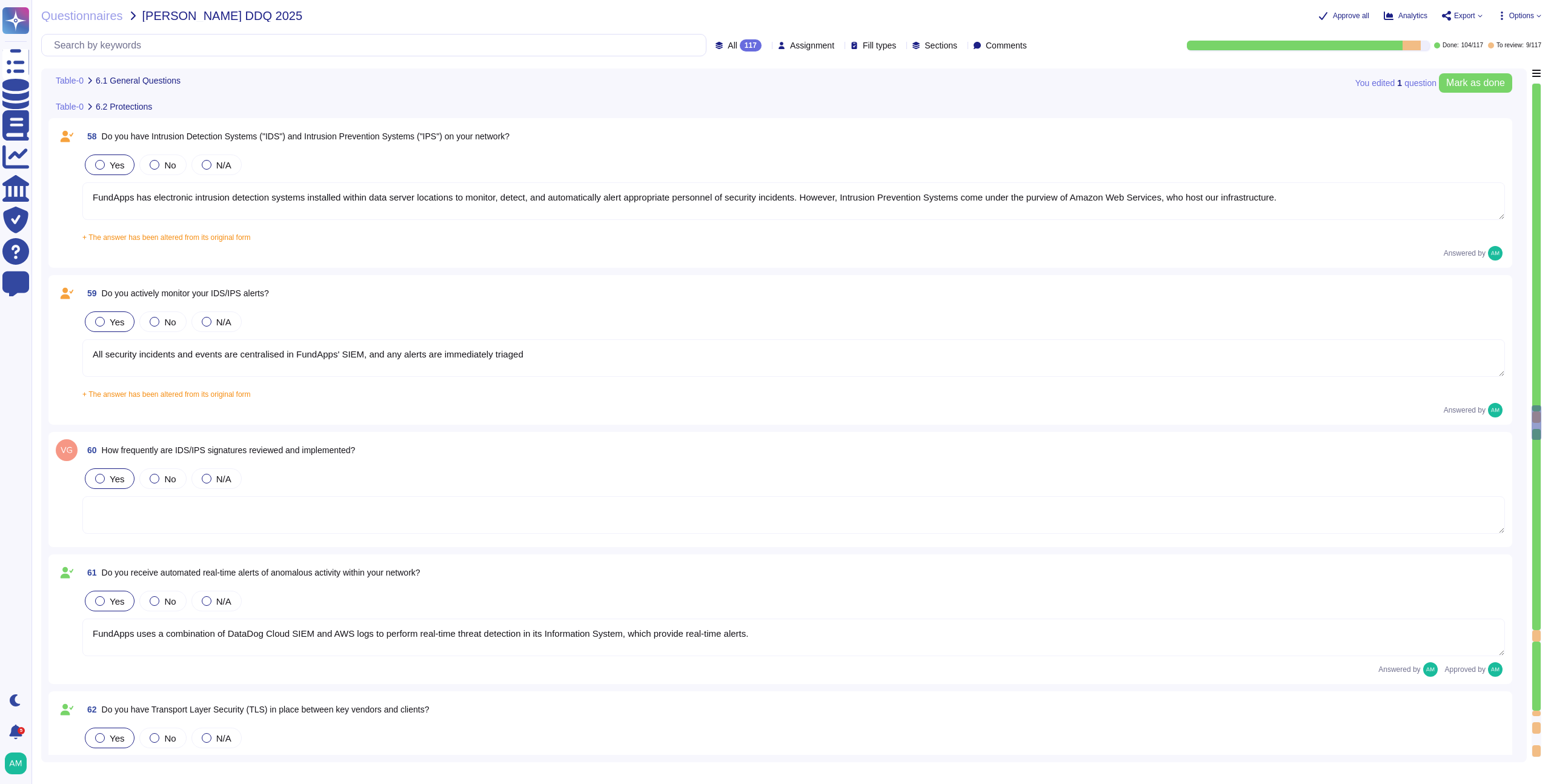
scroll to position [8141, 0]
type textarea "Yes, FundApps has dedicated cybersecurity insurance that covers various aspects…"
type textarea "Yes, independent assessments of our IT systems, policies, and procedures have b…"
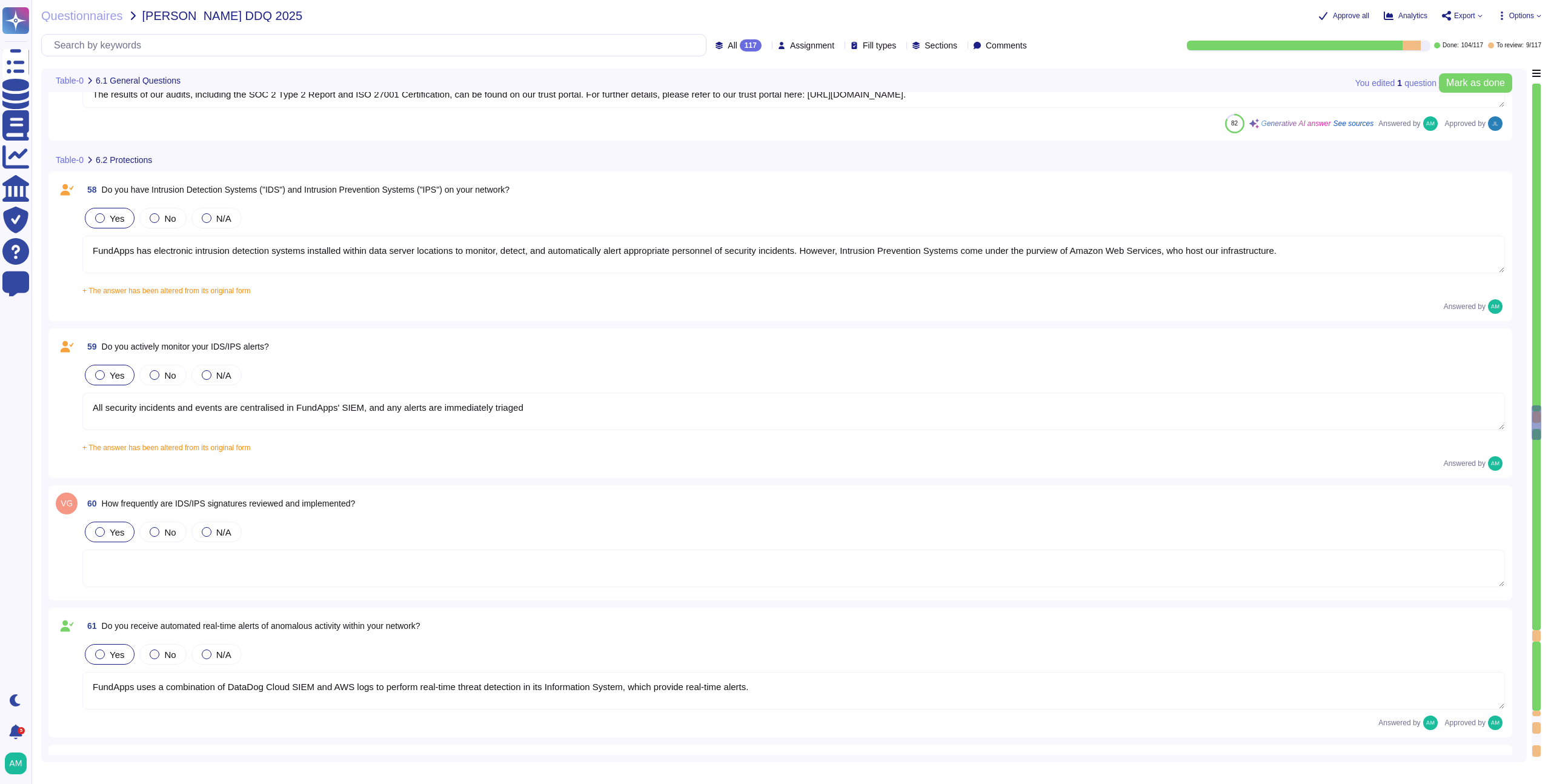
scroll to position [8089, 0]
